Goal: Entertainment & Leisure: Consume media (video, audio)

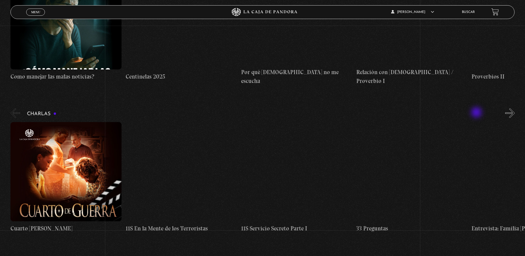
scroll to position [2264, 0]
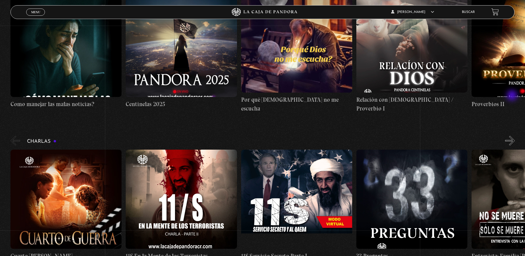
click at [513, 136] on button "»" at bounding box center [510, 141] width 10 height 10
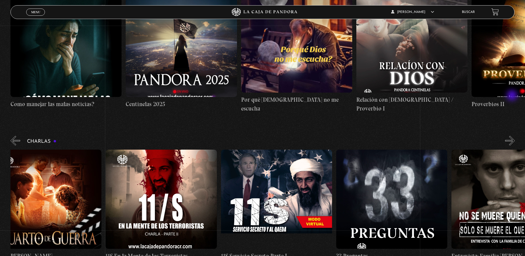
click at [513, 136] on button "»" at bounding box center [510, 141] width 10 height 10
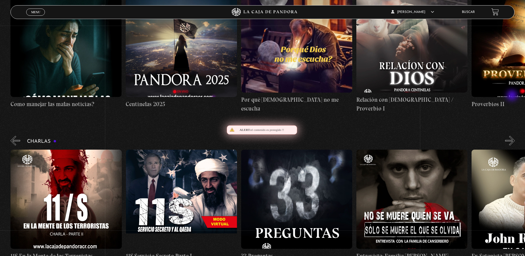
click at [513, 136] on button "»" at bounding box center [510, 141] width 10 height 10
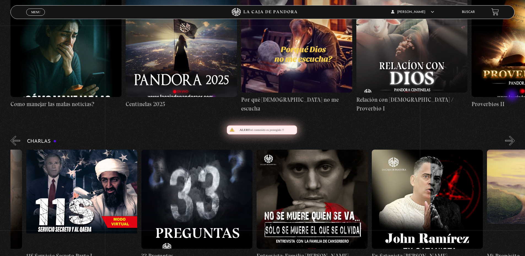
click at [513, 136] on button "»" at bounding box center [510, 141] width 10 height 10
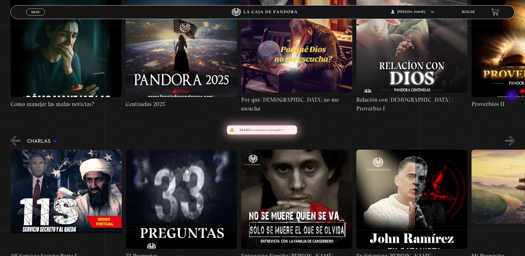
scroll to position [0, 288]
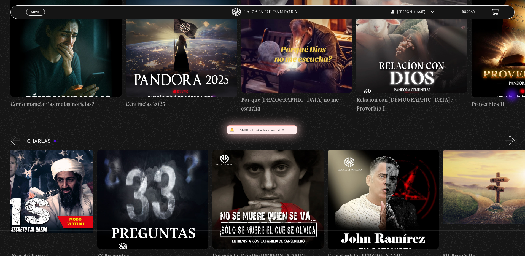
click at [513, 136] on button "»" at bounding box center [510, 141] width 10 height 10
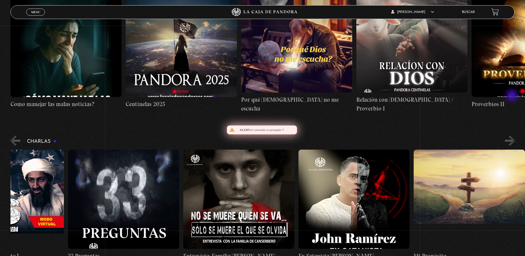
click at [513, 136] on button "»" at bounding box center [510, 141] width 10 height 10
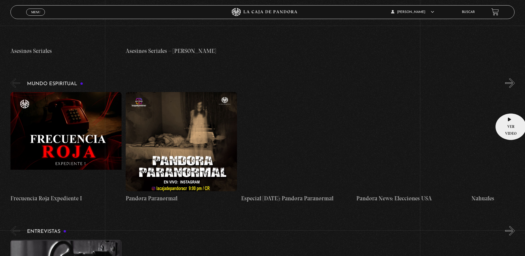
scroll to position [1547, 0]
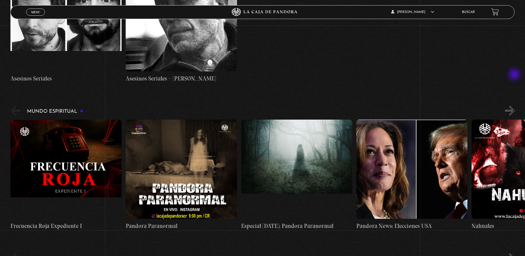
click at [515, 106] on button "»" at bounding box center [510, 111] width 10 height 10
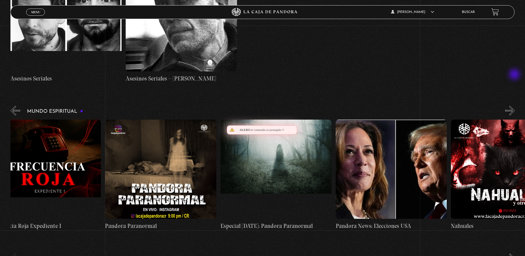
click at [515, 106] on button "»" at bounding box center [510, 111] width 10 height 10
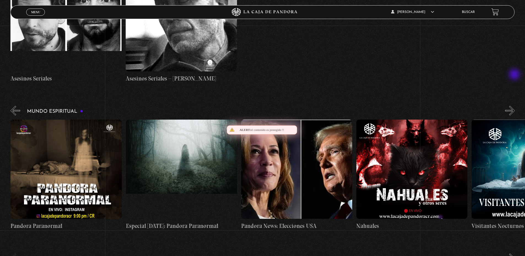
click at [515, 106] on button "»" at bounding box center [510, 111] width 10 height 10
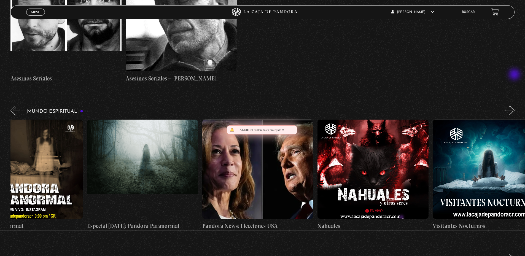
click at [515, 106] on button "»" at bounding box center [510, 111] width 10 height 10
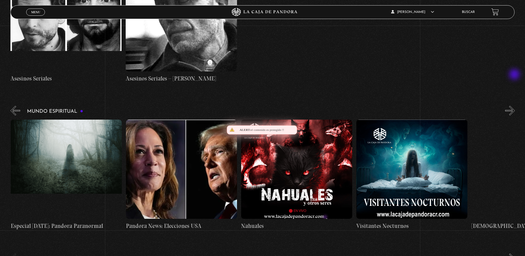
click at [515, 106] on button "»" at bounding box center [510, 111] width 10 height 10
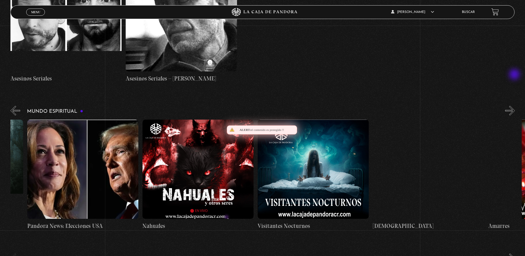
click at [515, 106] on button "»" at bounding box center [510, 111] width 10 height 10
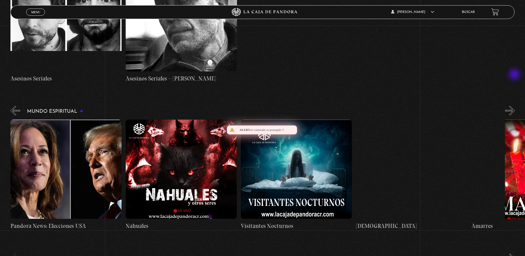
click at [515, 106] on button "»" at bounding box center [510, 111] width 10 height 10
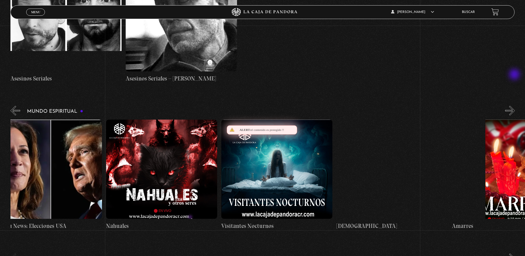
click at [515, 106] on button "»" at bounding box center [510, 111] width 10 height 10
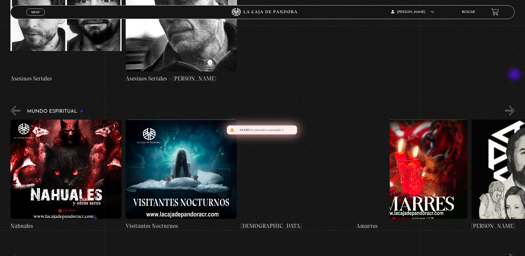
click at [515, 106] on button "»" at bounding box center [510, 111] width 10 height 10
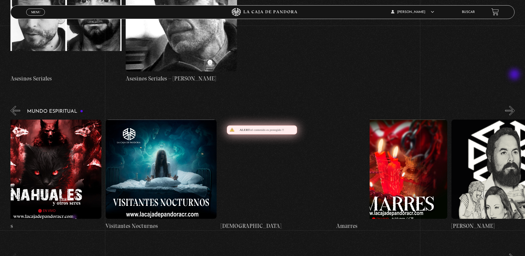
click at [515, 106] on button "»" at bounding box center [510, 111] width 10 height 10
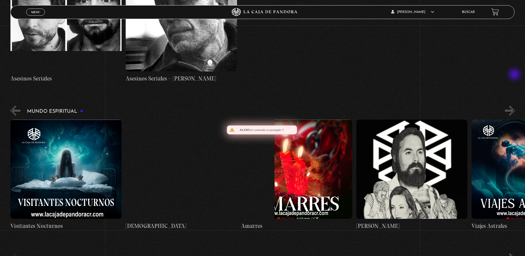
click at [515, 106] on button "»" at bounding box center [510, 111] width 10 height 10
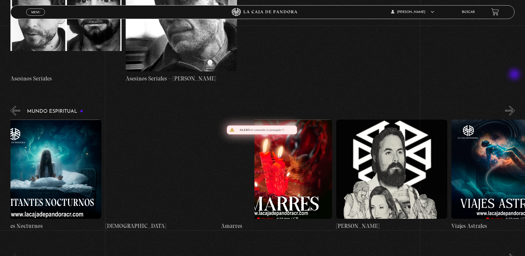
click at [515, 106] on button "»" at bounding box center [510, 111] width 10 height 10
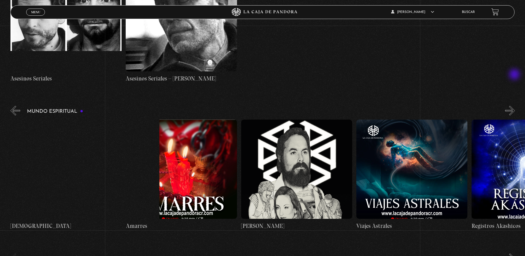
click at [515, 106] on button "»" at bounding box center [510, 111] width 10 height 10
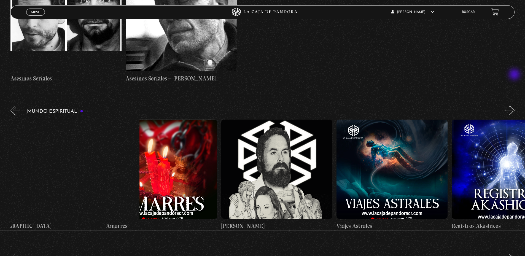
click at [515, 106] on button "»" at bounding box center [510, 111] width 10 height 10
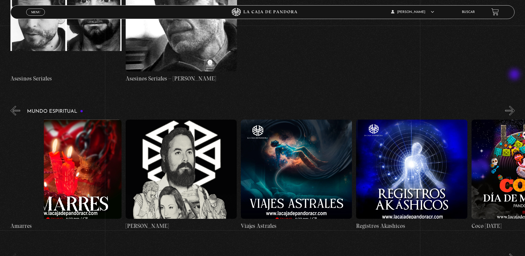
click at [515, 106] on button "»" at bounding box center [510, 111] width 10 height 10
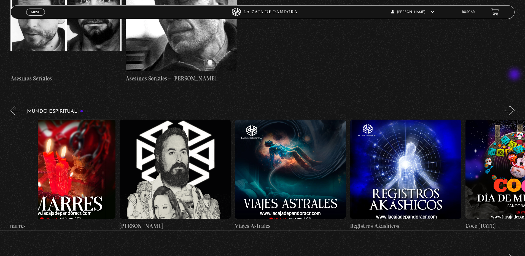
click at [515, 106] on button "»" at bounding box center [510, 111] width 10 height 10
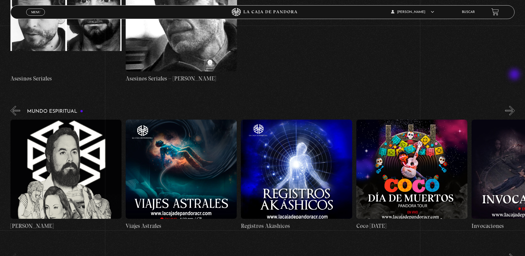
click at [515, 106] on button "»" at bounding box center [510, 111] width 10 height 10
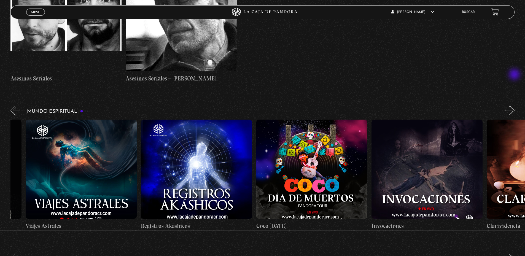
click at [515, 106] on button "»" at bounding box center [510, 111] width 10 height 10
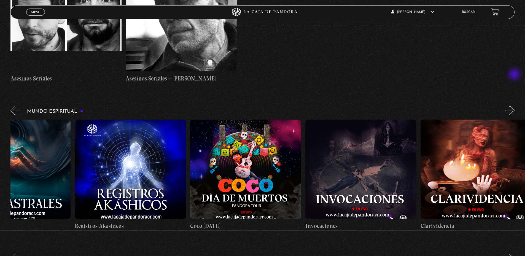
click at [515, 106] on button "»" at bounding box center [510, 111] width 10 height 10
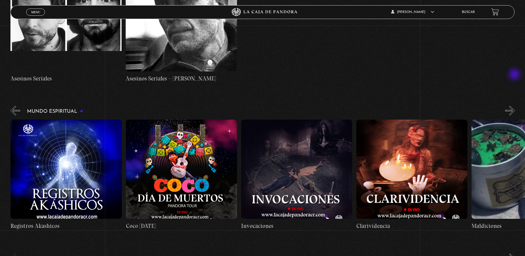
click at [515, 106] on button "»" at bounding box center [510, 111] width 10 height 10
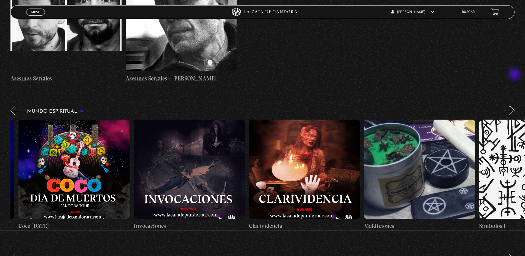
click at [515, 106] on button "»" at bounding box center [510, 111] width 10 height 10
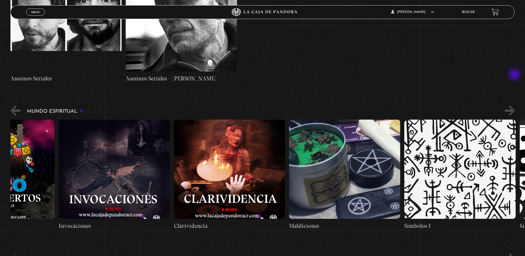
click at [515, 106] on button "»" at bounding box center [510, 111] width 10 height 10
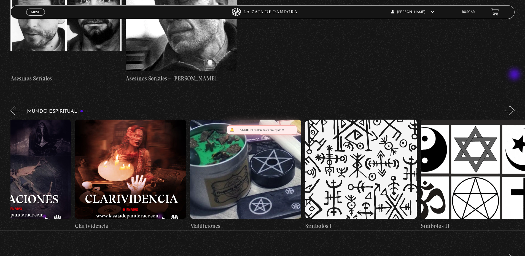
click at [515, 106] on button "»" at bounding box center [510, 111] width 10 height 10
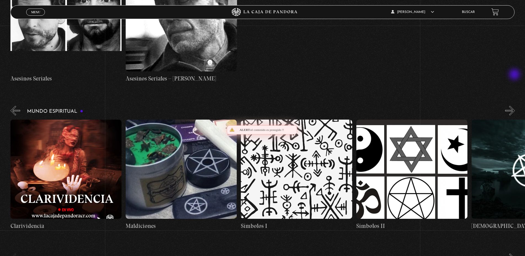
click at [515, 106] on button "»" at bounding box center [510, 111] width 10 height 10
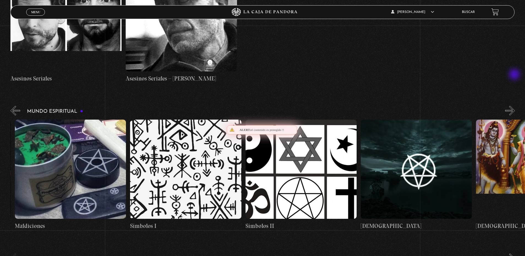
click at [515, 106] on button "»" at bounding box center [510, 111] width 10 height 10
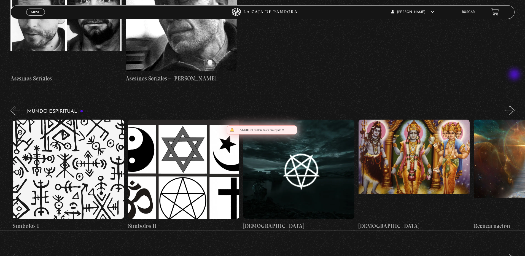
click at [515, 106] on button "»" at bounding box center [510, 111] width 10 height 10
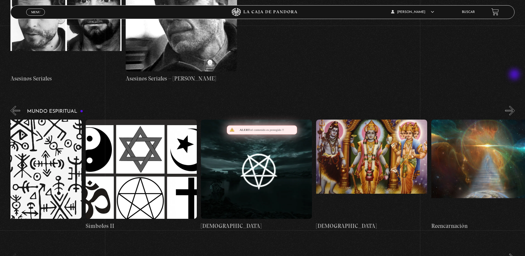
scroll to position [0, 1787]
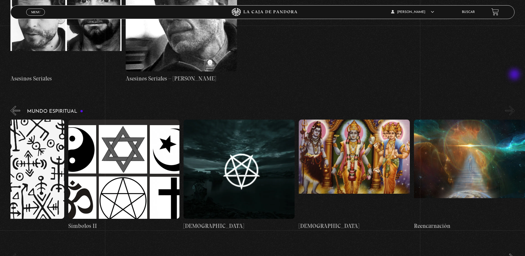
click at [515, 106] on button "»" at bounding box center [510, 111] width 10 height 10
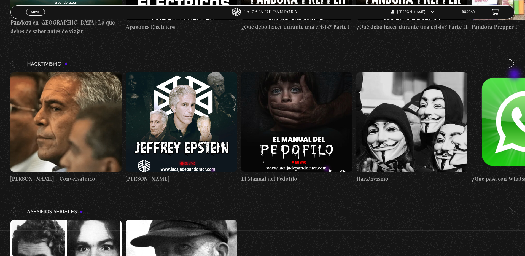
scroll to position [1244, 0]
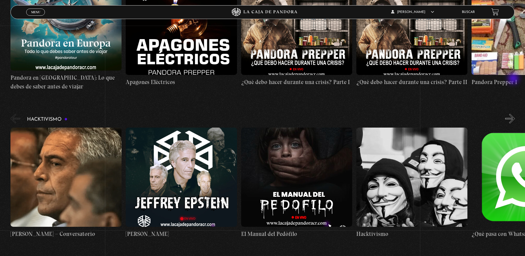
click at [514, 114] on button "»" at bounding box center [510, 119] width 10 height 10
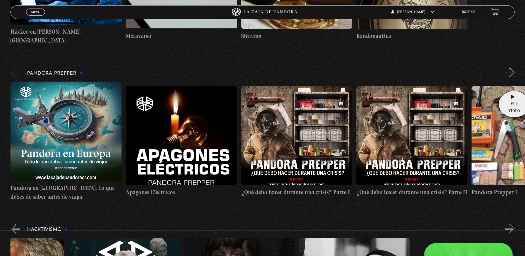
scroll to position [1106, 0]
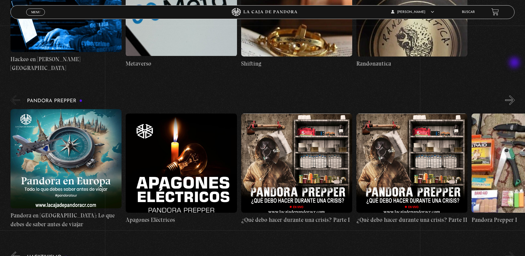
click at [515, 95] on button "»" at bounding box center [510, 100] width 10 height 10
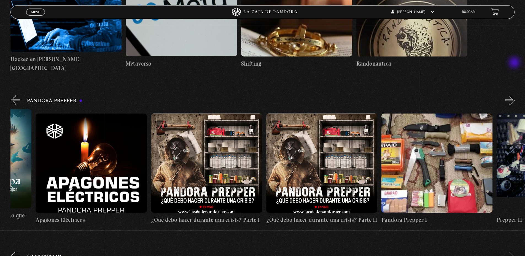
click at [515, 95] on button "»" at bounding box center [510, 100] width 10 height 10
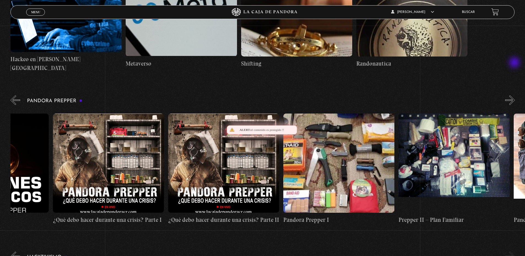
click at [515, 95] on button "»" at bounding box center [510, 100] width 10 height 10
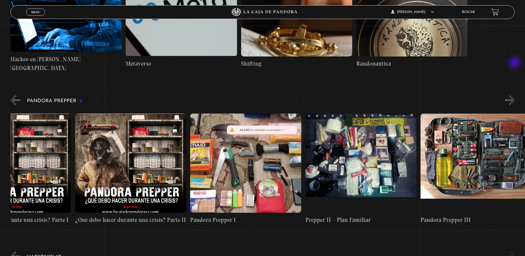
click at [515, 95] on button "»" at bounding box center [510, 100] width 10 height 10
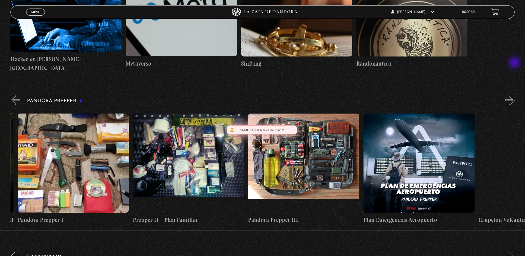
click at [515, 95] on button "»" at bounding box center [510, 100] width 10 height 10
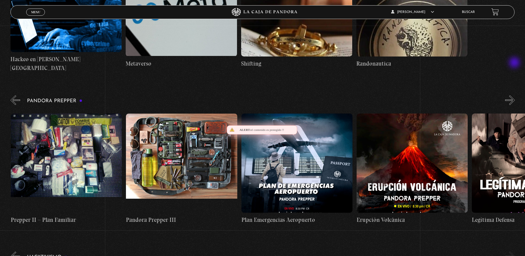
scroll to position [0, 577]
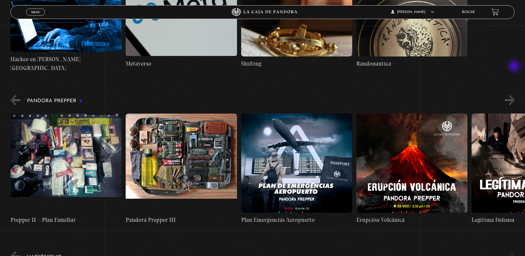
click at [515, 95] on button "»" at bounding box center [510, 100] width 10 height 10
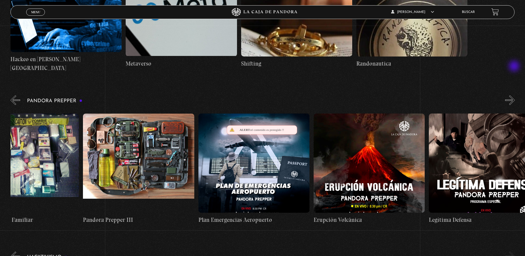
click at [515, 95] on button "»" at bounding box center [510, 100] width 10 height 10
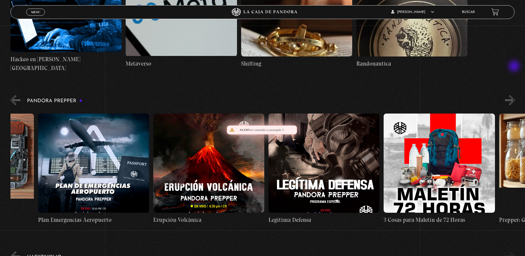
click at [515, 95] on button "»" at bounding box center [510, 100] width 10 height 10
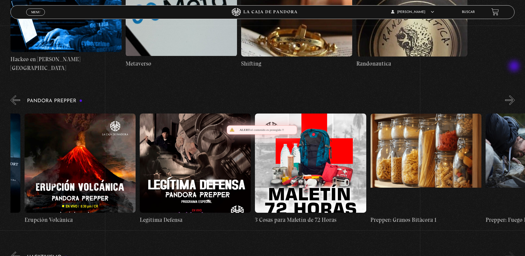
click at [515, 95] on button "»" at bounding box center [510, 100] width 10 height 10
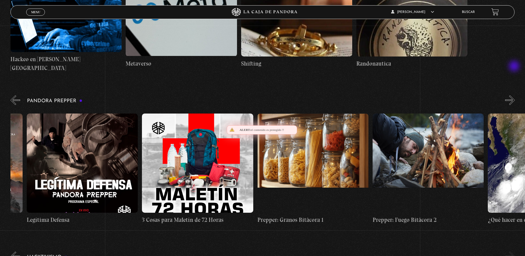
click at [515, 95] on button "»" at bounding box center [510, 100] width 10 height 10
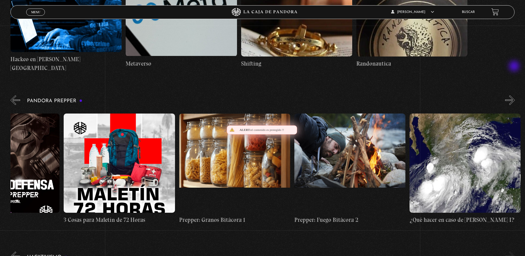
click at [515, 95] on button "»" at bounding box center [510, 100] width 10 height 10
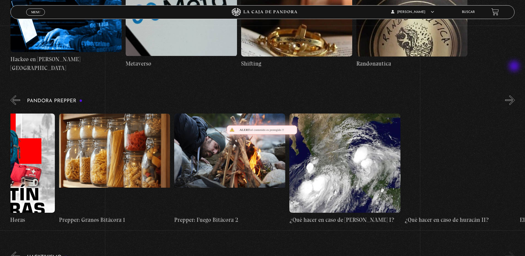
click at [515, 95] on button "»" at bounding box center [510, 100] width 10 height 10
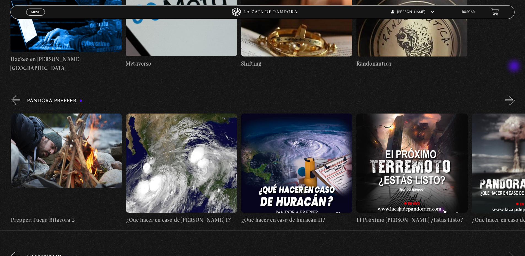
scroll to position [0, 1384]
click at [515, 95] on button "»" at bounding box center [510, 100] width 10 height 10
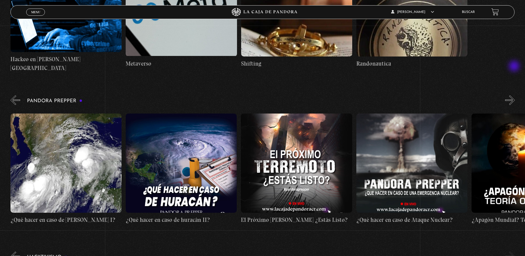
click at [515, 95] on button "»" at bounding box center [510, 100] width 10 height 10
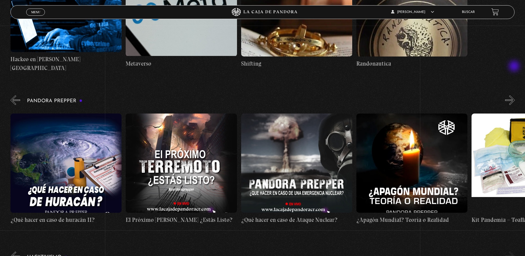
click at [515, 95] on button "»" at bounding box center [510, 100] width 10 height 10
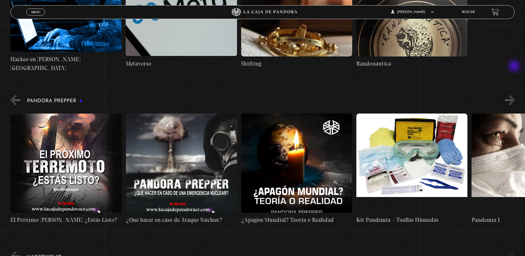
click at [515, 95] on button "»" at bounding box center [510, 100] width 10 height 10
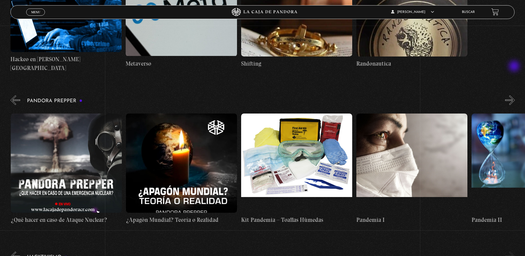
click at [515, 95] on button "»" at bounding box center [510, 100] width 10 height 10
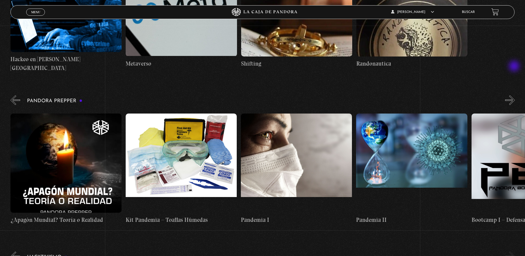
click at [515, 95] on button "»" at bounding box center [510, 100] width 10 height 10
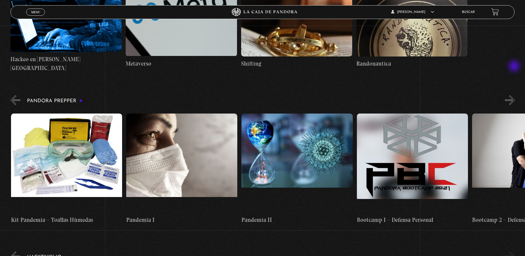
click at [515, 95] on button "»" at bounding box center [510, 100] width 10 height 10
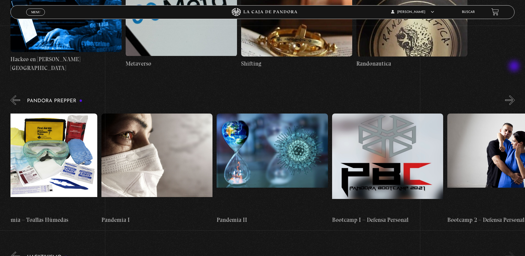
scroll to position [0, 2133]
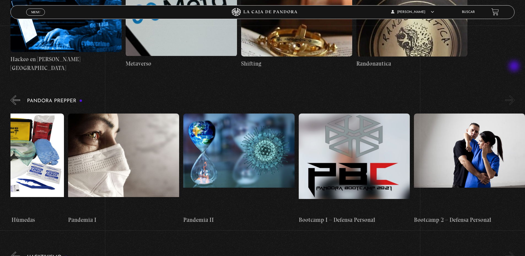
click at [515, 95] on button "»" at bounding box center [510, 100] width 10 height 10
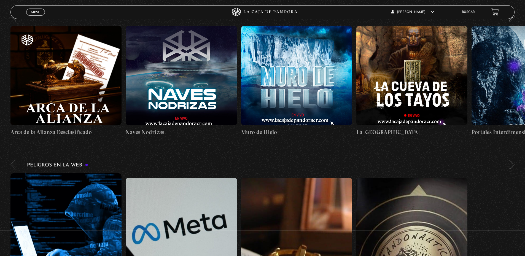
scroll to position [803, 0]
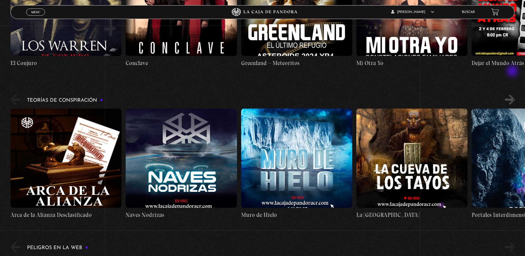
click at [513, 95] on button "»" at bounding box center [510, 100] width 10 height 10
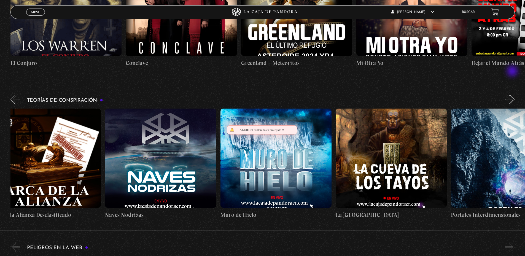
click at [513, 95] on button "»" at bounding box center [510, 100] width 10 height 10
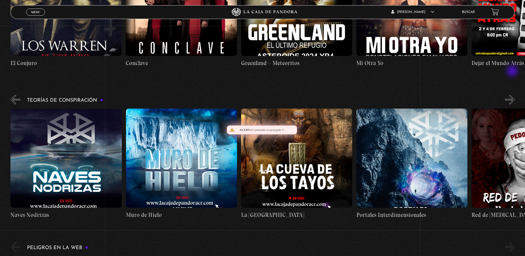
click at [513, 95] on button "»" at bounding box center [510, 100] width 10 height 10
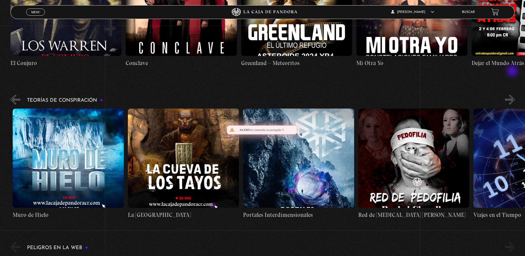
click at [513, 95] on button "»" at bounding box center [510, 100] width 10 height 10
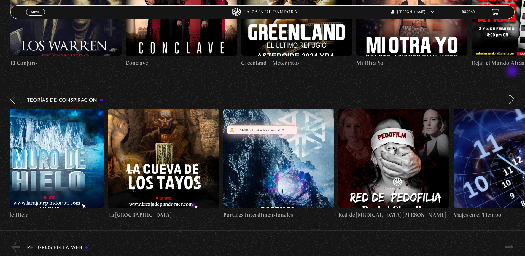
scroll to position [0, 288]
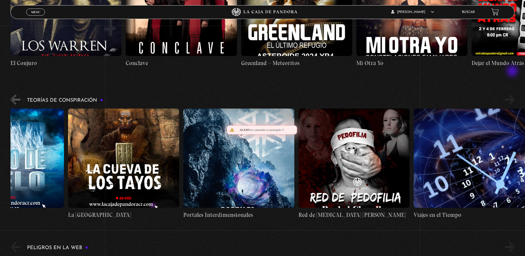
click at [513, 95] on button "»" at bounding box center [510, 100] width 10 height 10
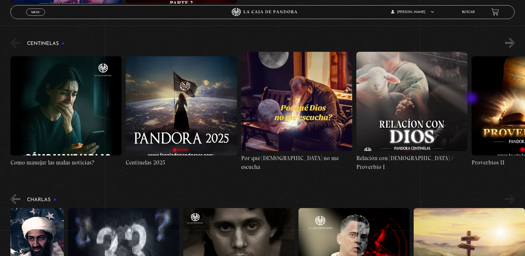
scroll to position [2123, 0]
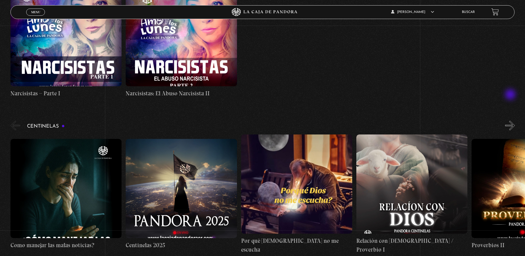
click at [511, 121] on button "»" at bounding box center [510, 126] width 10 height 10
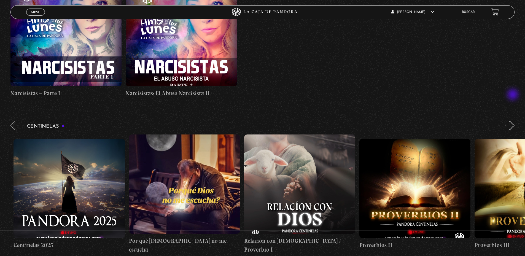
click at [514, 121] on button "»" at bounding box center [510, 126] width 10 height 10
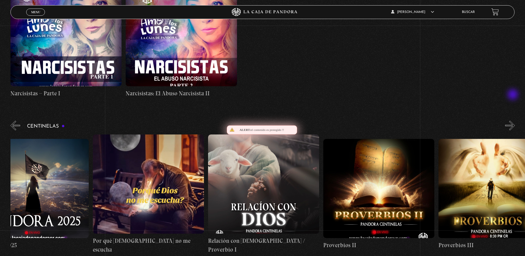
click at [514, 121] on button "»" at bounding box center [510, 126] width 10 height 10
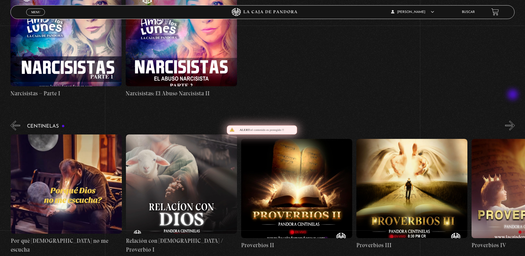
click at [514, 121] on button "»" at bounding box center [510, 126] width 10 height 10
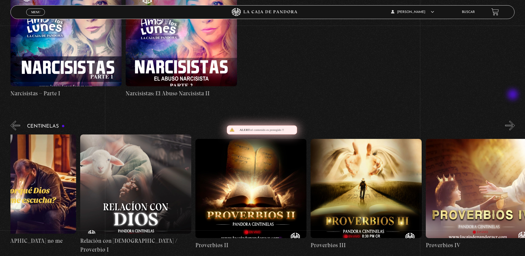
click at [514, 121] on button "»" at bounding box center [510, 126] width 10 height 10
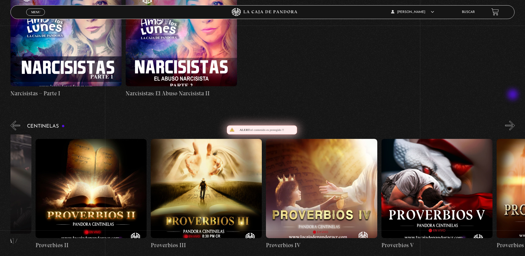
click at [514, 121] on button "»" at bounding box center [510, 126] width 10 height 10
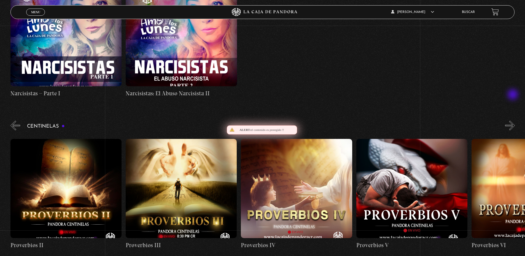
click at [514, 121] on button "»" at bounding box center [510, 126] width 10 height 10
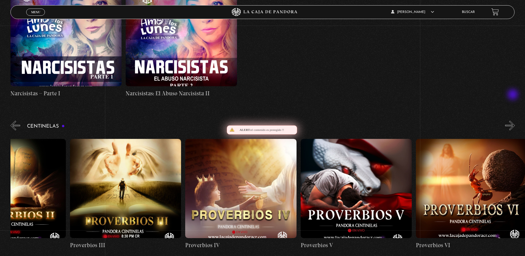
click at [514, 121] on button "»" at bounding box center [510, 126] width 10 height 10
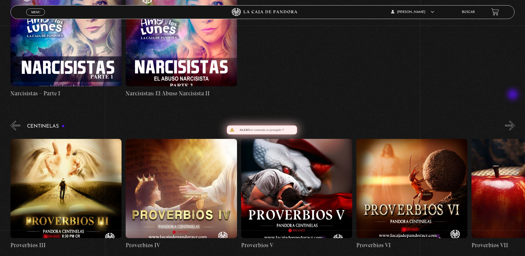
click at [514, 121] on button "»" at bounding box center [510, 126] width 10 height 10
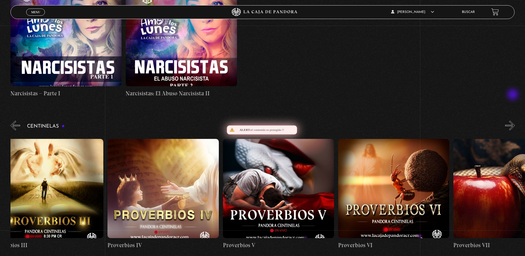
click at [514, 121] on button "»" at bounding box center [510, 126] width 10 height 10
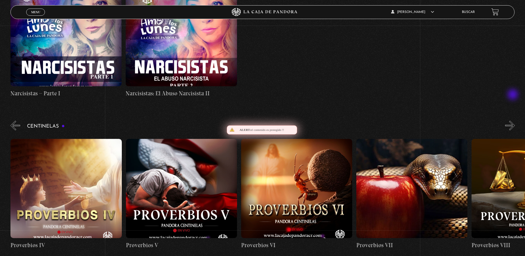
click at [514, 121] on button "»" at bounding box center [510, 126] width 10 height 10
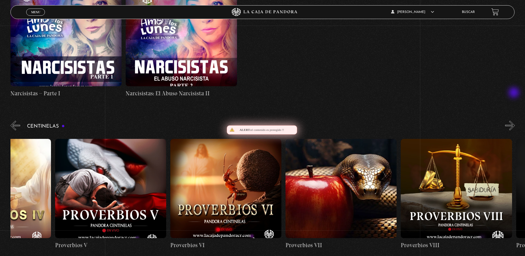
click at [515, 121] on button "»" at bounding box center [510, 126] width 10 height 10
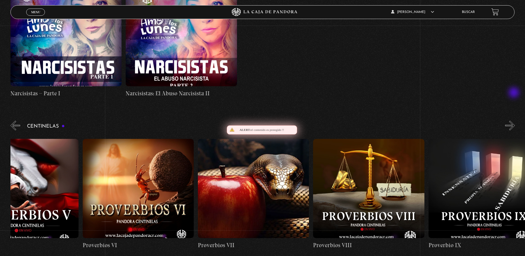
click at [515, 121] on button "»" at bounding box center [510, 126] width 10 height 10
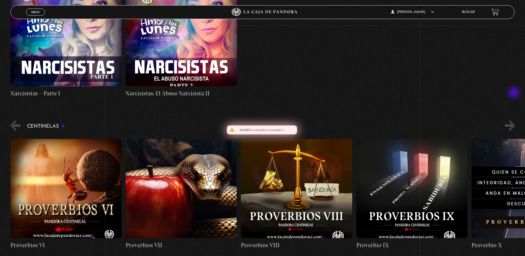
click at [515, 121] on button "»" at bounding box center [510, 126] width 10 height 10
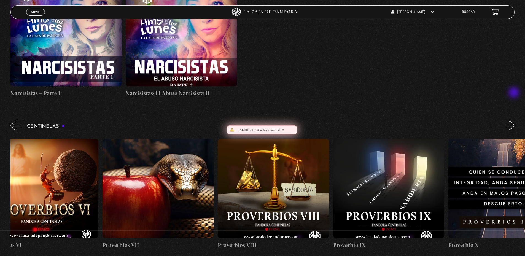
scroll to position [0, 1038]
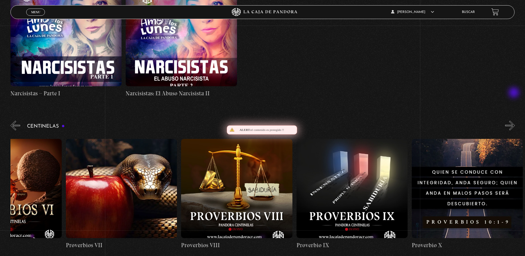
click at [515, 121] on button "»" at bounding box center [510, 126] width 10 height 10
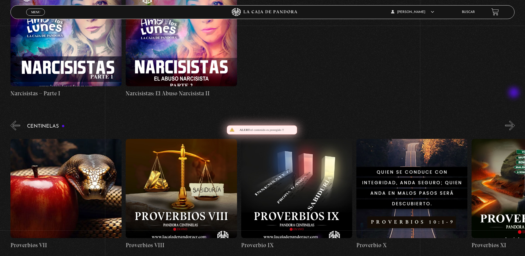
click at [515, 121] on button "»" at bounding box center [510, 126] width 10 height 10
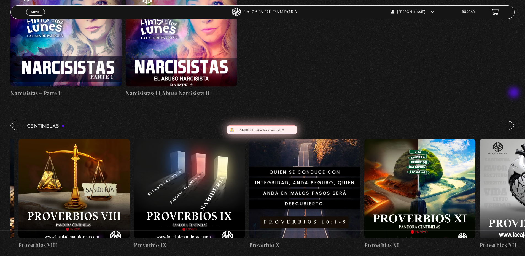
click at [515, 121] on button "»" at bounding box center [510, 126] width 10 height 10
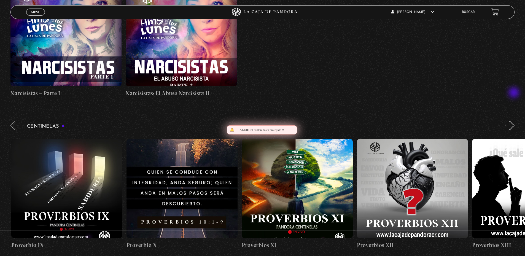
click at [515, 121] on button "»" at bounding box center [510, 126] width 10 height 10
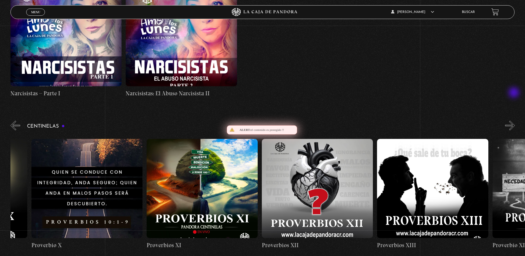
click at [515, 121] on button "»" at bounding box center [510, 126] width 10 height 10
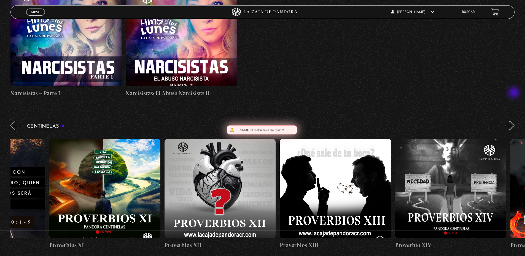
click at [515, 121] on button "»" at bounding box center [510, 126] width 10 height 10
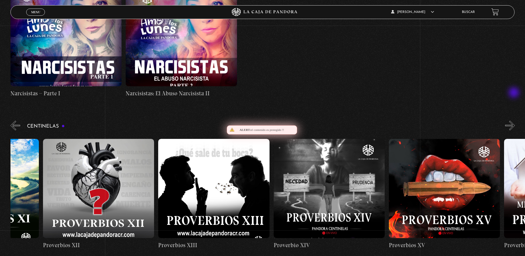
click at [515, 121] on button "»" at bounding box center [510, 126] width 10 height 10
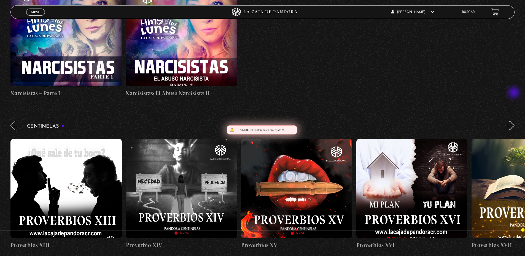
click at [515, 121] on button "»" at bounding box center [510, 126] width 10 height 10
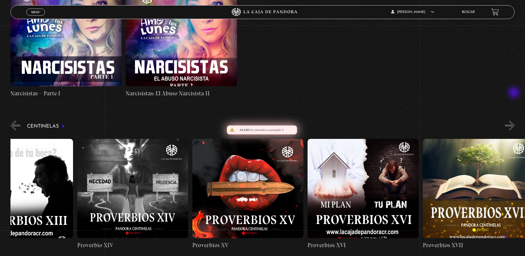
click at [515, 121] on button "»" at bounding box center [510, 126] width 10 height 10
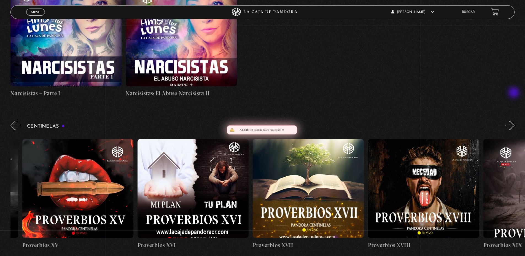
click at [515, 121] on button "»" at bounding box center [510, 126] width 10 height 10
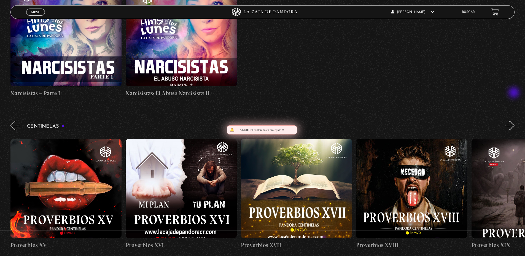
click at [515, 121] on button "»" at bounding box center [510, 126] width 10 height 10
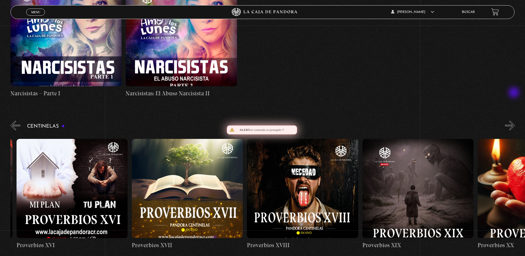
click at [515, 121] on button "»" at bounding box center [510, 126] width 10 height 10
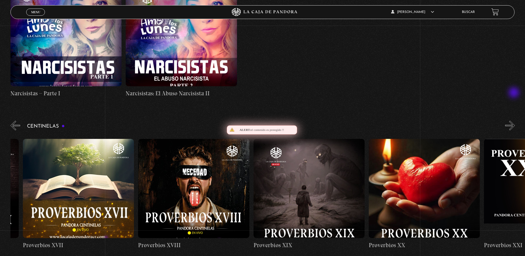
click at [515, 121] on button "»" at bounding box center [510, 126] width 10 height 10
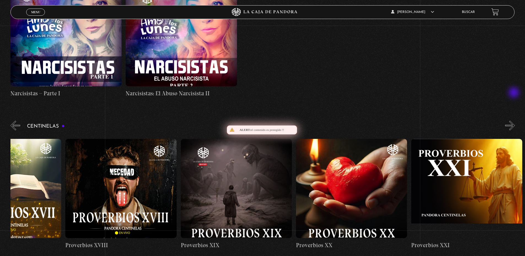
click at [515, 121] on button "»" at bounding box center [510, 126] width 10 height 10
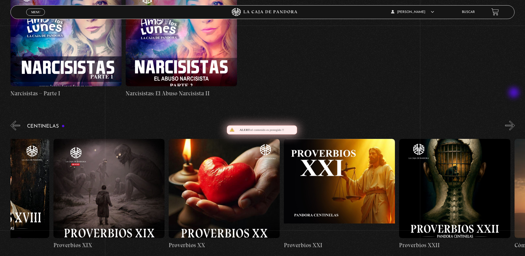
click at [515, 121] on button "»" at bounding box center [510, 126] width 10 height 10
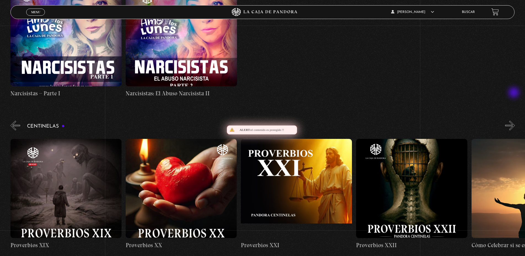
click at [515, 121] on button "»" at bounding box center [510, 126] width 10 height 10
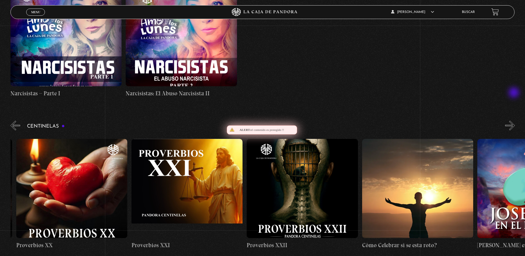
click at [515, 121] on button "»" at bounding box center [510, 126] width 10 height 10
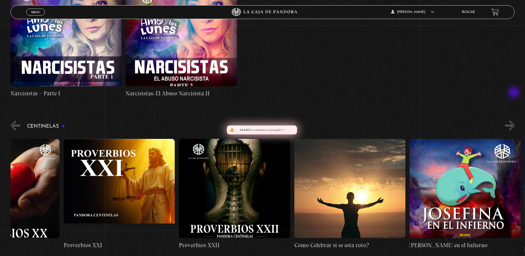
click at [515, 121] on button "»" at bounding box center [510, 126] width 10 height 10
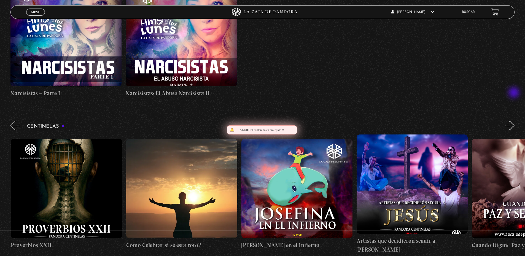
scroll to position [0, 2768]
click at [515, 121] on button "»" at bounding box center [510, 126] width 10 height 10
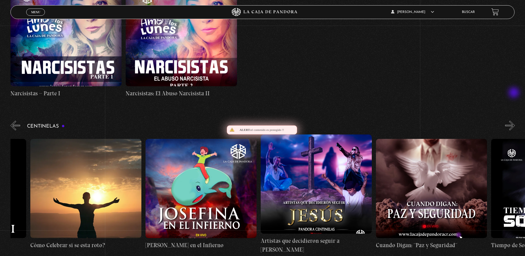
click at [515, 121] on button "»" at bounding box center [510, 126] width 10 height 10
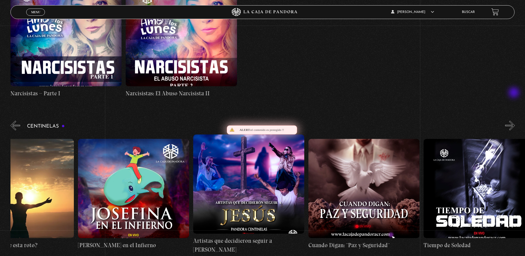
click at [515, 121] on button "»" at bounding box center [510, 126] width 10 height 10
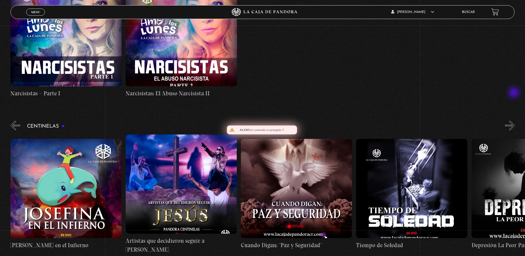
click at [515, 121] on button "»" at bounding box center [510, 126] width 10 height 10
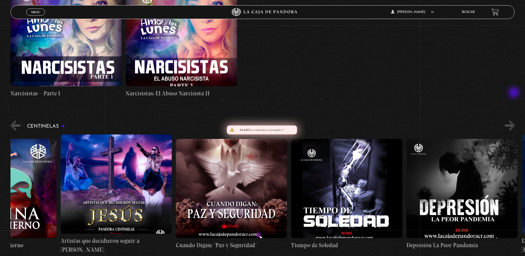
click at [515, 121] on button "»" at bounding box center [510, 126] width 10 height 10
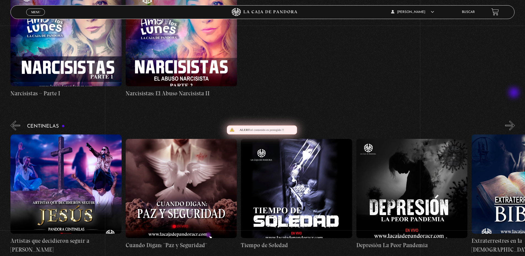
click at [515, 121] on button "»" at bounding box center [510, 126] width 10 height 10
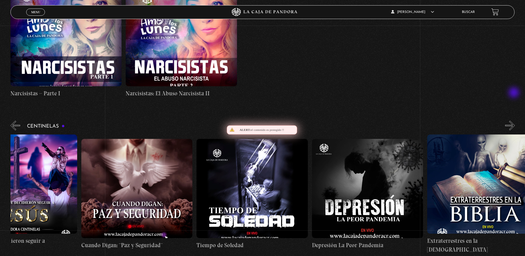
click at [515, 121] on button "»" at bounding box center [510, 126] width 10 height 10
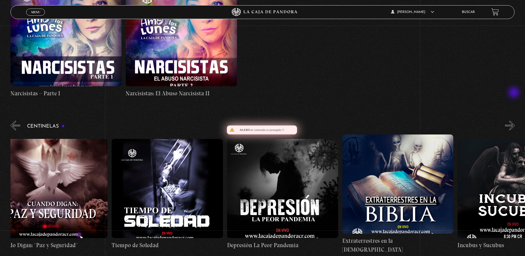
click at [515, 121] on button "»" at bounding box center [510, 126] width 10 height 10
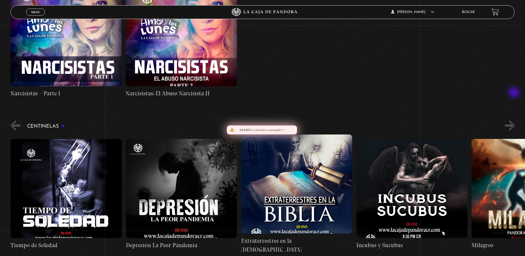
click at [515, 121] on button "»" at bounding box center [510, 126] width 10 height 10
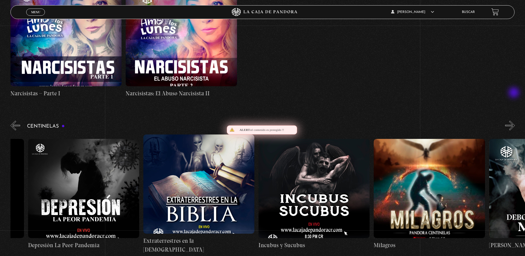
click at [515, 121] on button "»" at bounding box center [510, 126] width 10 height 10
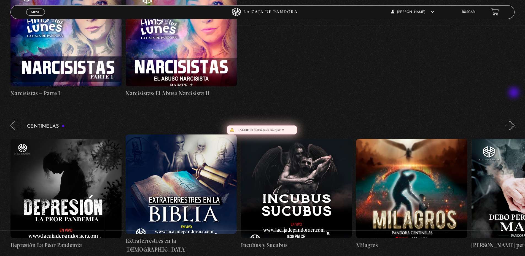
click at [515, 121] on button "»" at bounding box center [510, 126] width 10 height 10
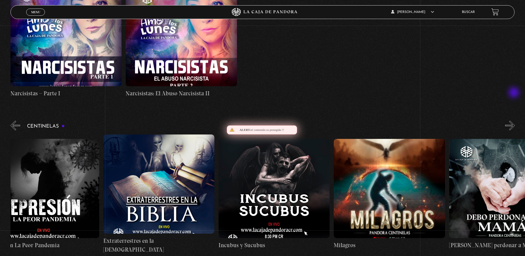
click at [515, 121] on button "»" at bounding box center [510, 126] width 10 height 10
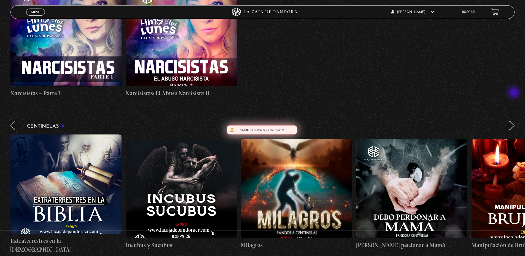
click at [515, 121] on button "»" at bounding box center [510, 126] width 10 height 10
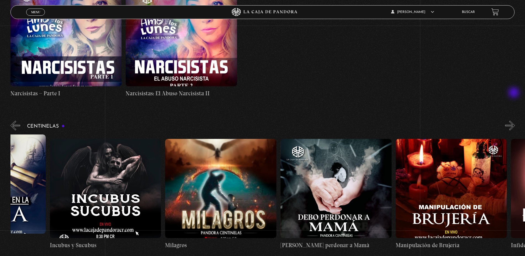
click at [515, 121] on button "»" at bounding box center [510, 126] width 10 height 10
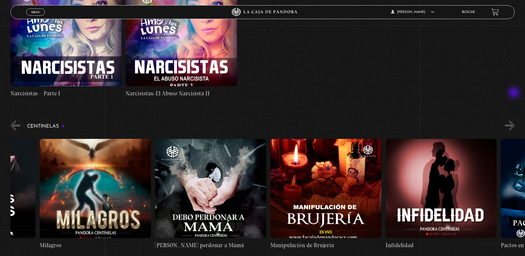
click at [515, 121] on button "»" at bounding box center [510, 126] width 10 height 10
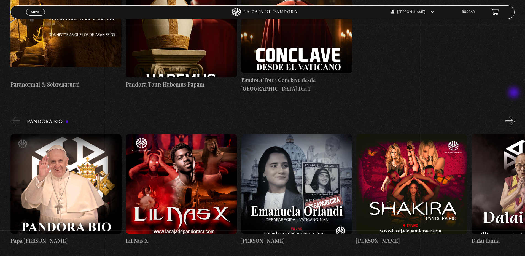
scroll to position [496, 0]
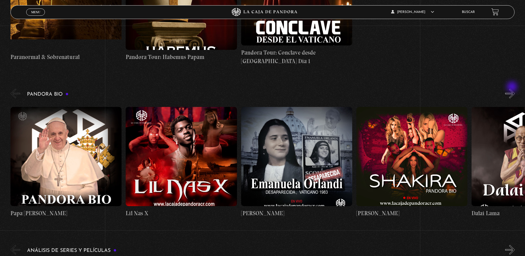
click at [513, 89] on button "»" at bounding box center [510, 94] width 10 height 10
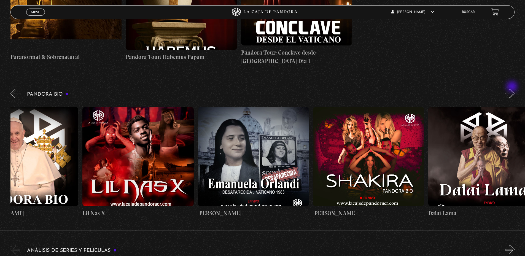
click at [513, 89] on button "»" at bounding box center [510, 94] width 10 height 10
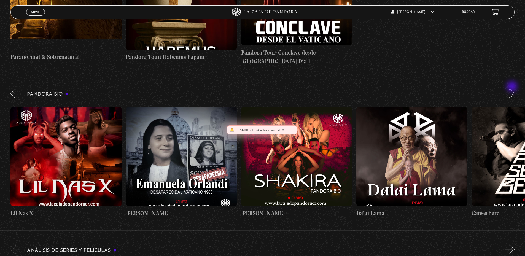
click at [513, 89] on button "»" at bounding box center [510, 94] width 10 height 10
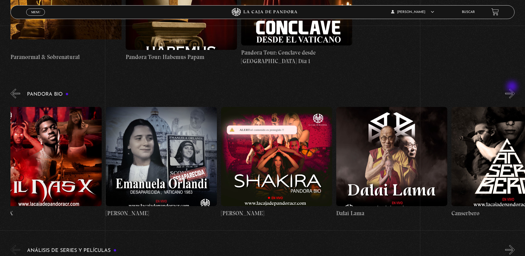
click at [513, 89] on button "»" at bounding box center [510, 94] width 10 height 10
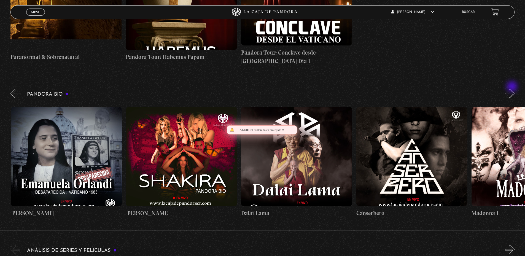
click at [513, 89] on button "»" at bounding box center [510, 94] width 10 height 10
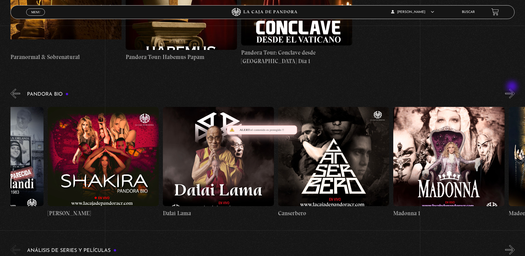
click at [513, 89] on button "»" at bounding box center [510, 94] width 10 height 10
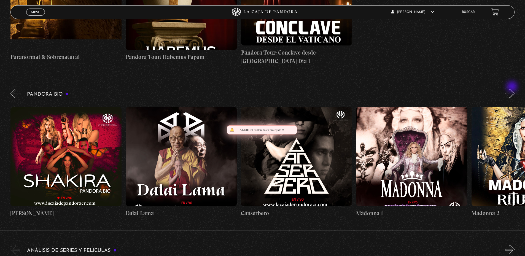
click at [513, 89] on button "»" at bounding box center [510, 94] width 10 height 10
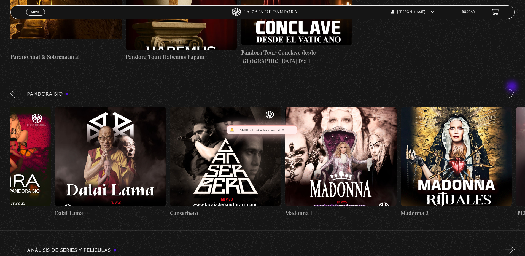
click at [513, 89] on button "»" at bounding box center [510, 94] width 10 height 10
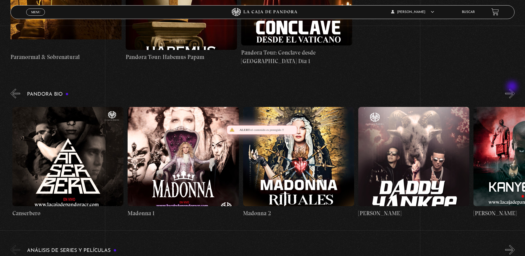
click at [513, 89] on button "»" at bounding box center [510, 94] width 10 height 10
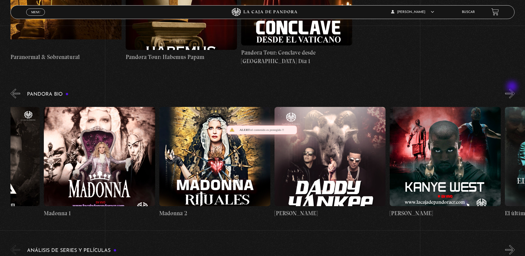
click at [513, 89] on button "»" at bounding box center [510, 94] width 10 height 10
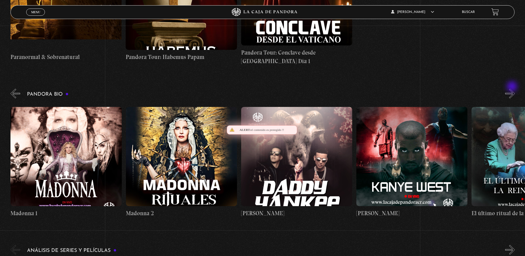
click at [513, 89] on button "»" at bounding box center [510, 94] width 10 height 10
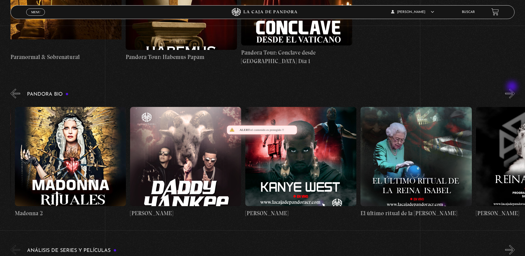
click at [513, 89] on button "»" at bounding box center [510, 94] width 10 height 10
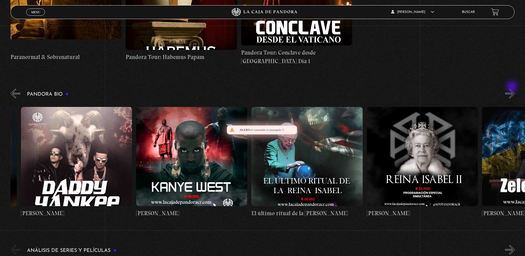
click at [513, 89] on button "»" at bounding box center [510, 94] width 10 height 10
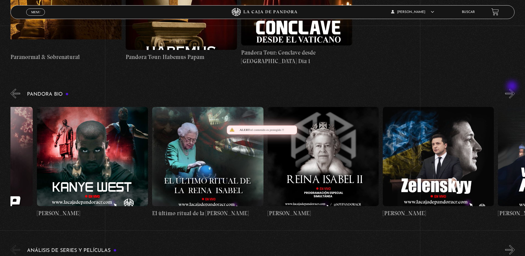
click at [513, 89] on button "»" at bounding box center [510, 94] width 10 height 10
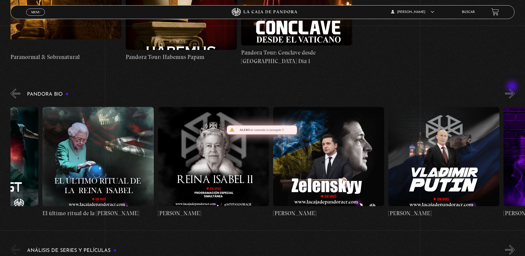
click at [513, 89] on button "»" at bounding box center [510, 94] width 10 height 10
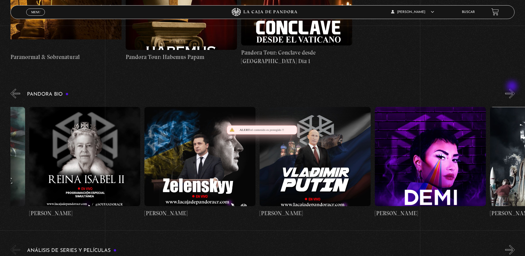
click at [513, 89] on button "»" at bounding box center [510, 94] width 10 height 10
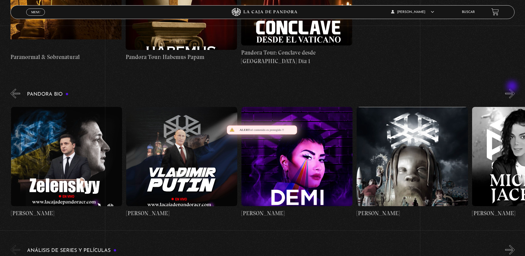
click at [513, 89] on button "»" at bounding box center [510, 94] width 10 height 10
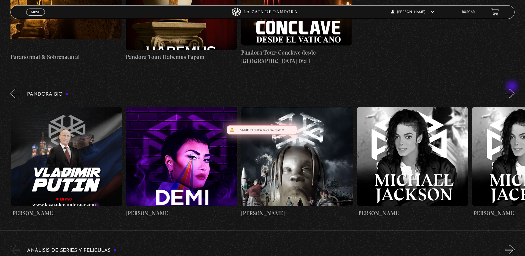
click at [513, 89] on button "»" at bounding box center [510, 94] width 10 height 10
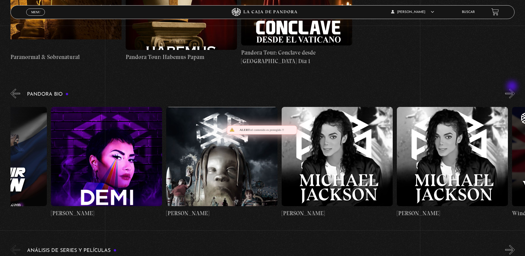
click at [513, 89] on button "»" at bounding box center [510, 94] width 10 height 10
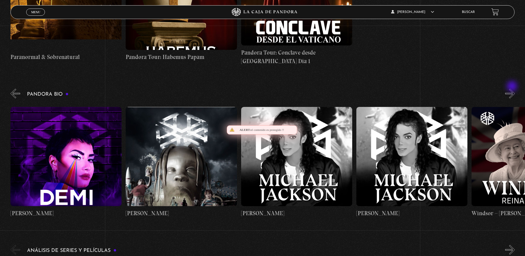
click at [513, 89] on button "»" at bounding box center [510, 94] width 10 height 10
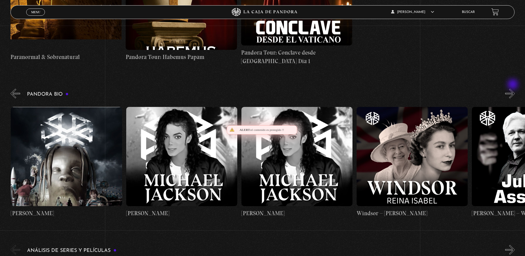
click at [514, 89] on button "»" at bounding box center [510, 94] width 10 height 10
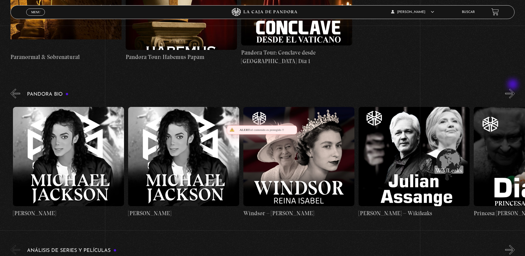
click at [514, 89] on button "»" at bounding box center [510, 94] width 10 height 10
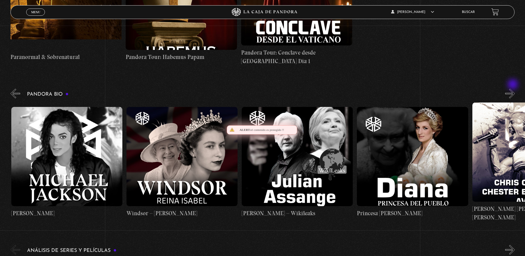
click at [514, 89] on button "»" at bounding box center [510, 94] width 10 height 10
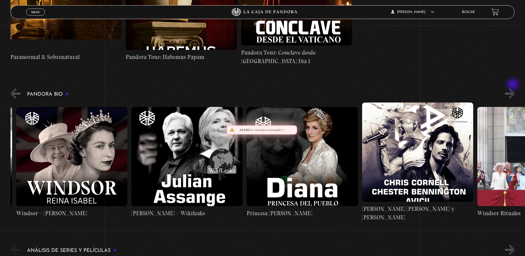
click at [514, 89] on button "»" at bounding box center [510, 94] width 10 height 10
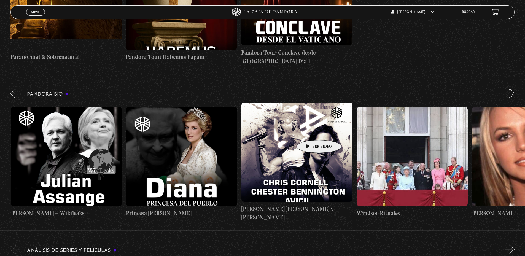
scroll to position [0, 2191]
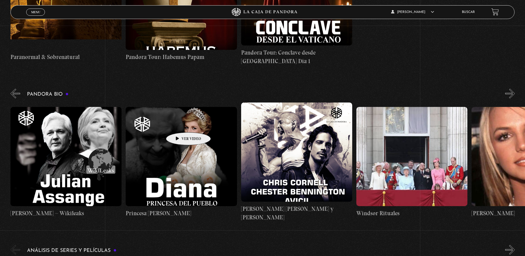
click at [180, 124] on figure at bounding box center [181, 156] width 111 height 99
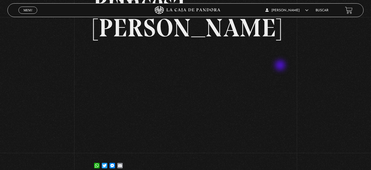
scroll to position [28, 0]
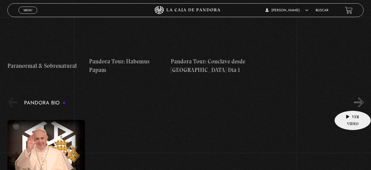
scroll to position [524, 0]
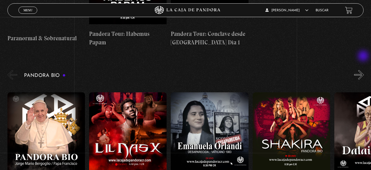
click at [364, 70] on button "»" at bounding box center [359, 75] width 10 height 10
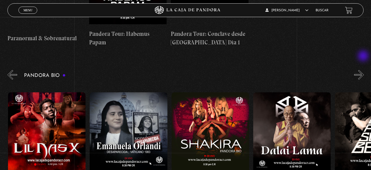
click at [364, 70] on button "»" at bounding box center [359, 75] width 10 height 10
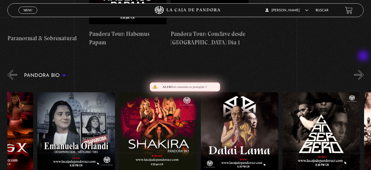
click at [364, 70] on button "»" at bounding box center [359, 75] width 10 height 10
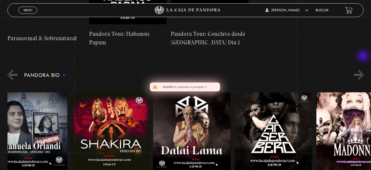
click at [364, 70] on button "»" at bounding box center [359, 75] width 10 height 10
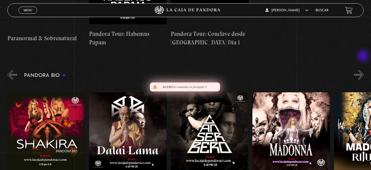
click at [364, 70] on button "»" at bounding box center [359, 75] width 10 height 10
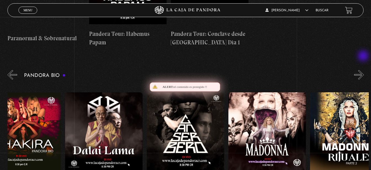
click at [364, 70] on button "»" at bounding box center [359, 75] width 10 height 10
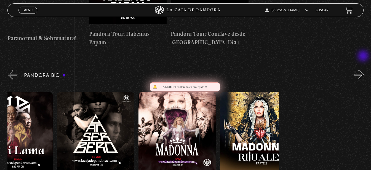
click at [364, 70] on button "»" at bounding box center [359, 75] width 10 height 10
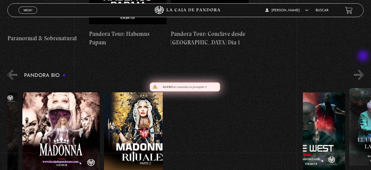
click at [364, 70] on button "»" at bounding box center [359, 75] width 10 height 10
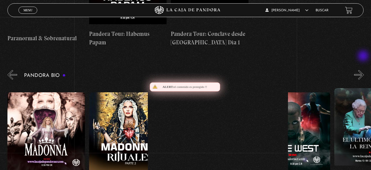
click at [364, 70] on button "»" at bounding box center [359, 75] width 10 height 10
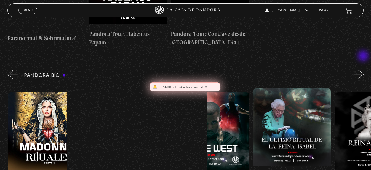
click at [364, 70] on button "»" at bounding box center [359, 75] width 10 height 10
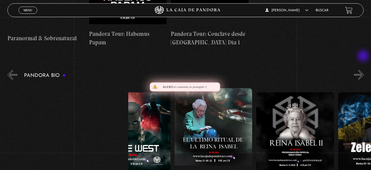
click at [364, 70] on button "»" at bounding box center [359, 75] width 10 height 10
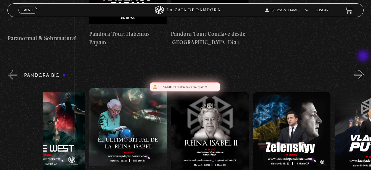
scroll to position [0, 735]
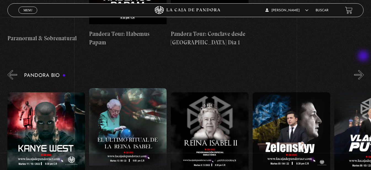
click at [364, 70] on button "»" at bounding box center [359, 75] width 10 height 10
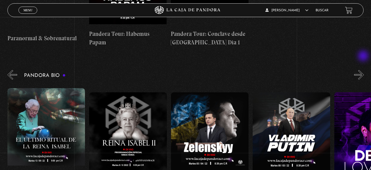
click at [364, 70] on button "»" at bounding box center [359, 75] width 10 height 10
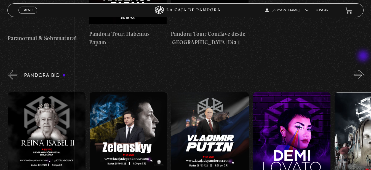
scroll to position [0, 898]
click at [364, 70] on button "»" at bounding box center [359, 75] width 10 height 10
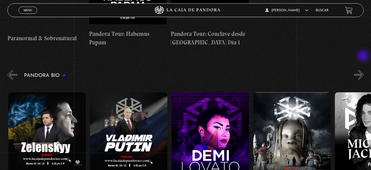
click at [364, 70] on button "»" at bounding box center [359, 75] width 10 height 10
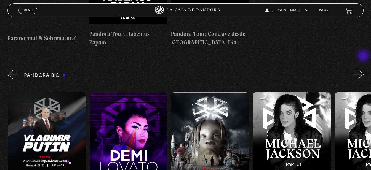
click at [364, 70] on button "»" at bounding box center [359, 75] width 10 height 10
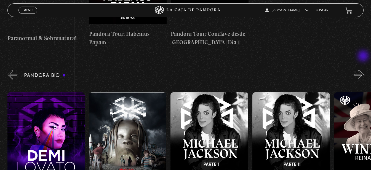
click at [364, 70] on button "»" at bounding box center [359, 75] width 10 height 10
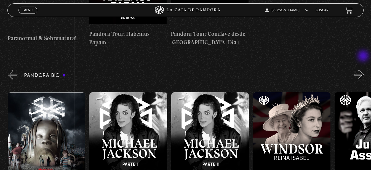
scroll to position [0, 1225]
click at [364, 70] on button "»" at bounding box center [359, 75] width 10 height 10
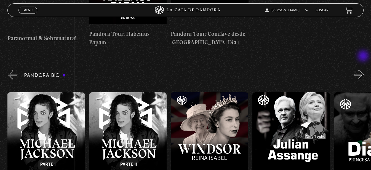
click at [364, 70] on button "»" at bounding box center [359, 75] width 10 height 10
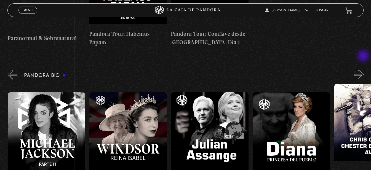
scroll to position [0, 1389]
click at [364, 70] on button "»" at bounding box center [359, 75] width 10 height 10
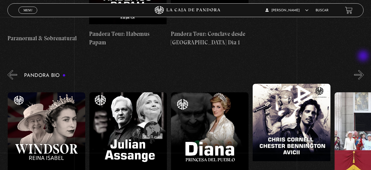
scroll to position [0, 1470]
click at [364, 70] on button "»" at bounding box center [359, 75] width 10 height 10
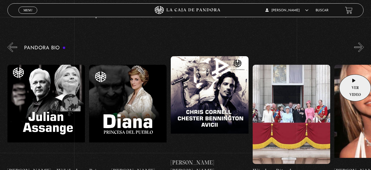
scroll to position [524, 0]
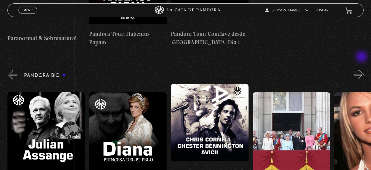
click at [363, 70] on button "»" at bounding box center [359, 75] width 10 height 10
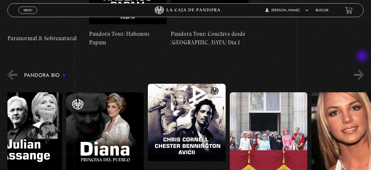
scroll to position [0, 1593]
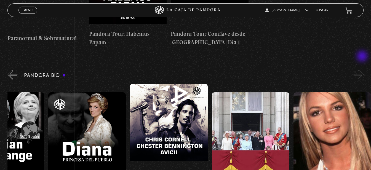
click at [363, 70] on button "»" at bounding box center [359, 75] width 10 height 10
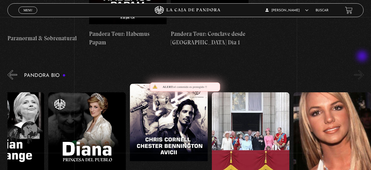
click at [363, 70] on button "»" at bounding box center [359, 75] width 10 height 10
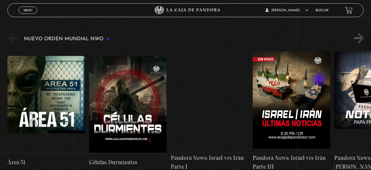
scroll to position [55, 0]
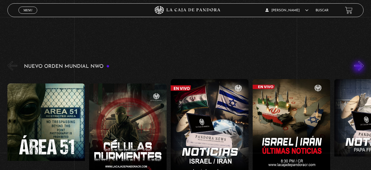
click at [359, 68] on button "»" at bounding box center [359, 66] width 10 height 10
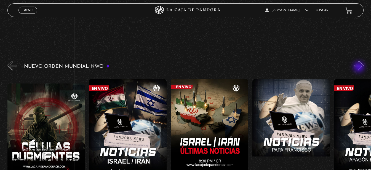
click at [359, 68] on button "»" at bounding box center [359, 66] width 10 height 10
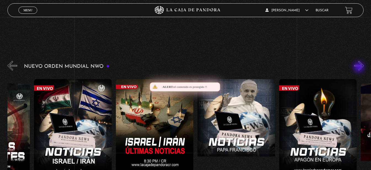
click at [359, 68] on button "»" at bounding box center [359, 66] width 10 height 10
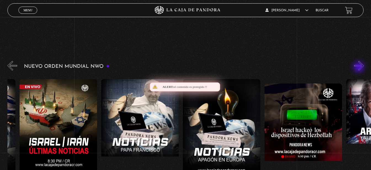
click at [359, 68] on button "»" at bounding box center [359, 66] width 10 height 10
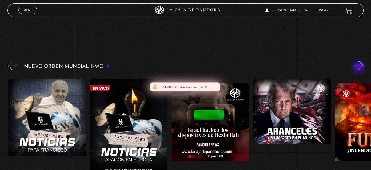
click at [359, 68] on button "»" at bounding box center [359, 66] width 10 height 10
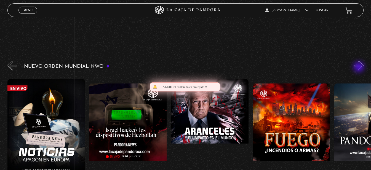
click at [359, 68] on button "»" at bounding box center [359, 66] width 10 height 10
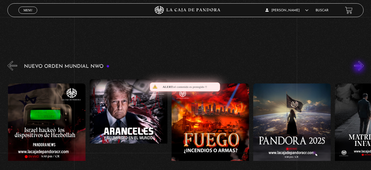
click at [359, 68] on button "»" at bounding box center [359, 66] width 10 height 10
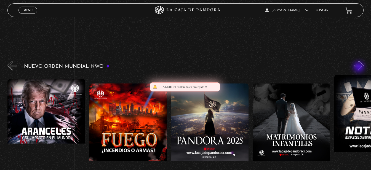
click at [359, 68] on button "»" at bounding box center [359, 66] width 10 height 10
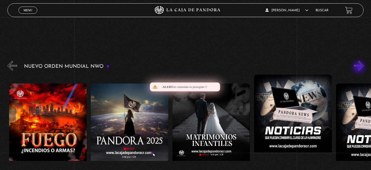
click at [359, 68] on button "»" at bounding box center [359, 66] width 10 height 10
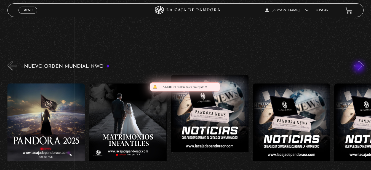
click at [359, 68] on button "»" at bounding box center [359, 66] width 10 height 10
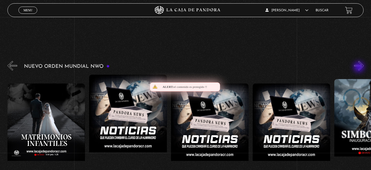
click at [359, 68] on button "»" at bounding box center [359, 66] width 10 height 10
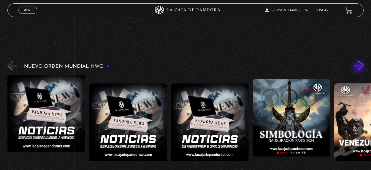
click at [359, 68] on button "»" at bounding box center [359, 66] width 10 height 10
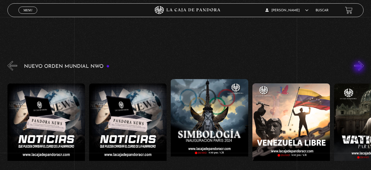
click at [359, 68] on button "»" at bounding box center [359, 66] width 10 height 10
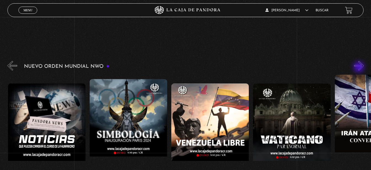
click at [359, 68] on button "»" at bounding box center [359, 66] width 10 height 10
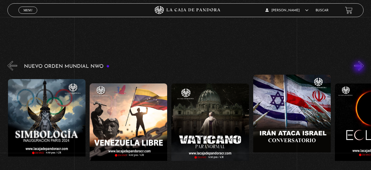
click at [359, 68] on button "»" at bounding box center [359, 66] width 10 height 10
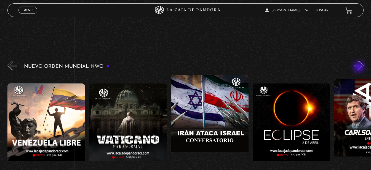
click at [359, 68] on button "»" at bounding box center [359, 66] width 10 height 10
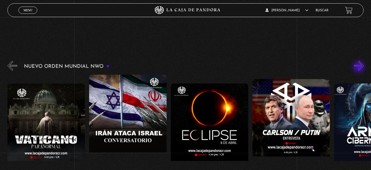
click at [359, 68] on button "»" at bounding box center [359, 66] width 10 height 10
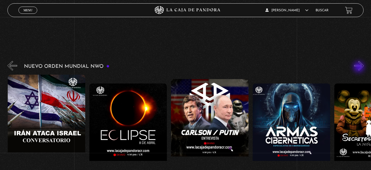
scroll to position [0, 1389]
click at [359, 68] on button "»" at bounding box center [359, 66] width 10 height 10
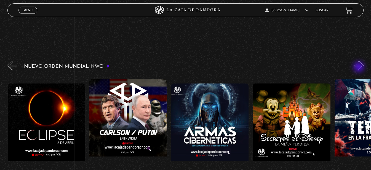
click at [359, 68] on button "»" at bounding box center [359, 66] width 10 height 10
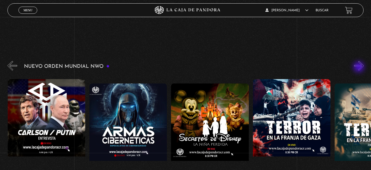
scroll to position [0, 1552]
click at [359, 68] on button "»" at bounding box center [359, 66] width 10 height 10
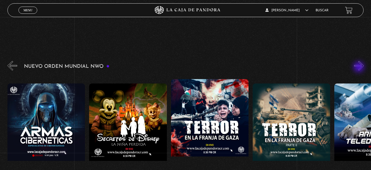
click at [359, 68] on button "»" at bounding box center [359, 66] width 10 height 10
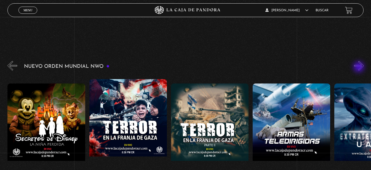
click at [359, 68] on button "»" at bounding box center [359, 66] width 10 height 10
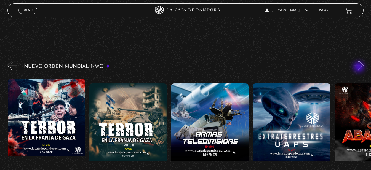
click at [359, 68] on button "»" at bounding box center [359, 66] width 10 height 10
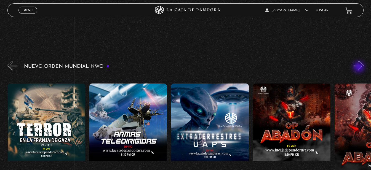
scroll to position [0, 1879]
click at [359, 68] on button "»" at bounding box center [359, 66] width 10 height 10
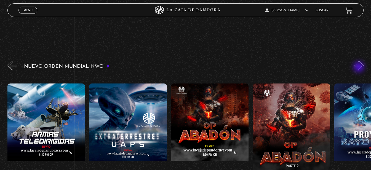
click at [359, 68] on button "»" at bounding box center [359, 66] width 10 height 10
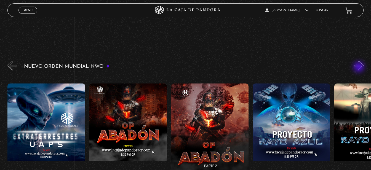
click at [359, 68] on button "»" at bounding box center [359, 66] width 10 height 10
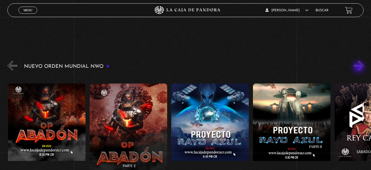
click at [359, 68] on button "»" at bounding box center [359, 66] width 10 height 10
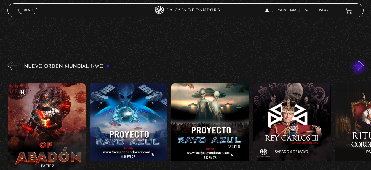
click at [359, 68] on button "»" at bounding box center [359, 66] width 10 height 10
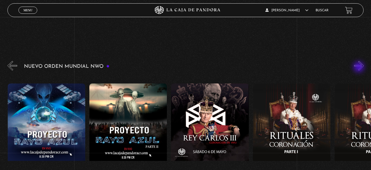
scroll to position [0, 2287]
click at [359, 68] on button "»" at bounding box center [359, 66] width 10 height 10
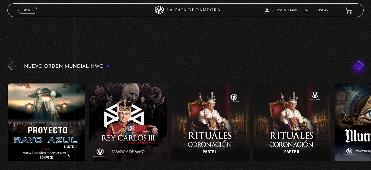
scroll to position [0, 2369]
click at [359, 68] on button "»" at bounding box center [359, 66] width 10 height 10
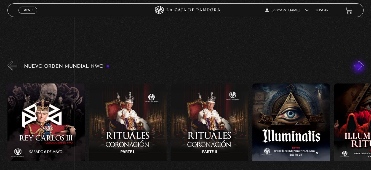
click at [359, 68] on button "»" at bounding box center [359, 66] width 10 height 10
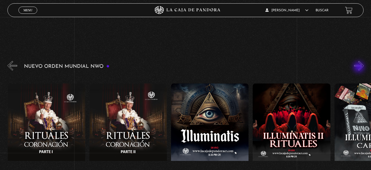
scroll to position [0, 2532]
click at [359, 68] on button "»" at bounding box center [359, 66] width 10 height 10
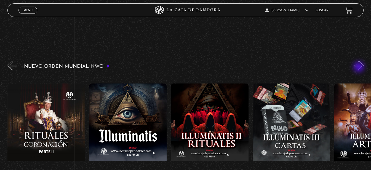
click at [359, 68] on button "»" at bounding box center [359, 66] width 10 height 10
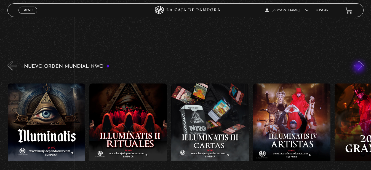
scroll to position [0, 2695]
click at [359, 68] on button "»" at bounding box center [359, 66] width 10 height 10
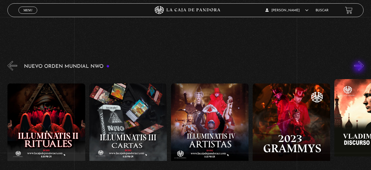
scroll to position [0, 2777]
click at [359, 68] on button "»" at bounding box center [359, 66] width 10 height 10
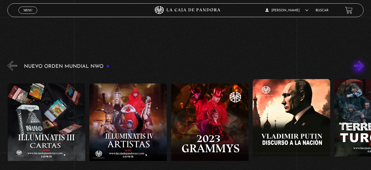
click at [359, 68] on button "»" at bounding box center [359, 66] width 10 height 10
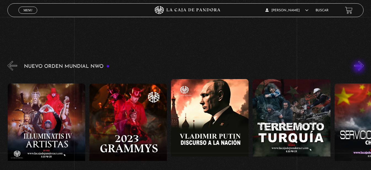
scroll to position [0, 2941]
click at [359, 68] on button "»" at bounding box center [359, 66] width 10 height 10
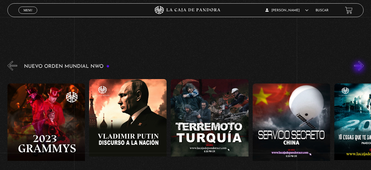
click at [359, 68] on button "»" at bounding box center [359, 66] width 10 height 10
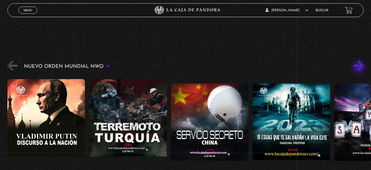
click at [359, 68] on button "»" at bounding box center [359, 66] width 10 height 10
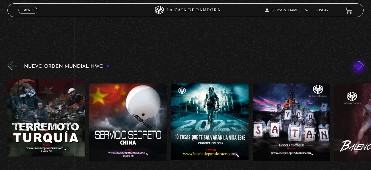
click at [359, 68] on button "»" at bounding box center [359, 66] width 10 height 10
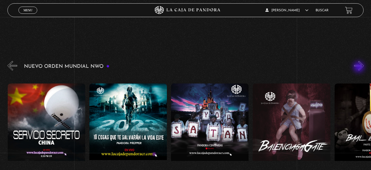
scroll to position [0, 3267]
click at [359, 68] on button "»" at bounding box center [359, 66] width 10 height 10
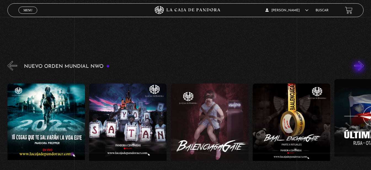
click at [359, 68] on button "»" at bounding box center [359, 66] width 10 height 10
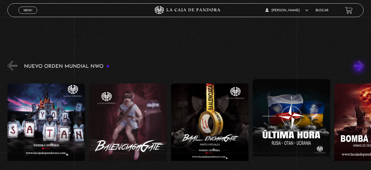
click at [359, 68] on button "»" at bounding box center [359, 66] width 10 height 10
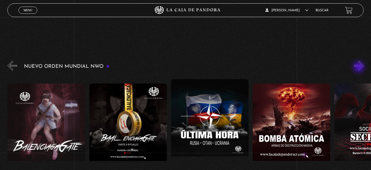
click at [359, 68] on button "»" at bounding box center [359, 66] width 10 height 10
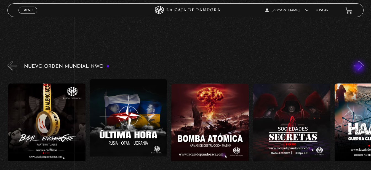
click at [359, 68] on button "»" at bounding box center [359, 66] width 10 height 10
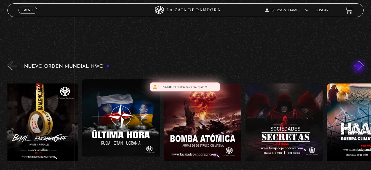
click at [359, 68] on button "»" at bounding box center [359, 66] width 10 height 10
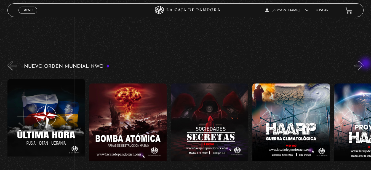
click at [364, 65] on button "»" at bounding box center [359, 66] width 10 height 10
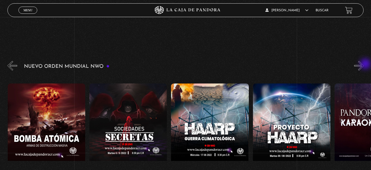
click at [364, 65] on button "»" at bounding box center [359, 66] width 10 height 10
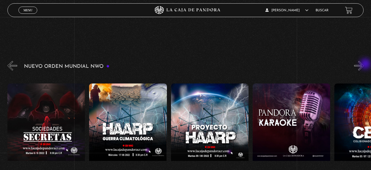
click at [364, 65] on button "»" at bounding box center [359, 66] width 10 height 10
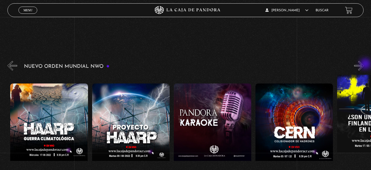
click at [364, 65] on button "»" at bounding box center [359, 66] width 10 height 10
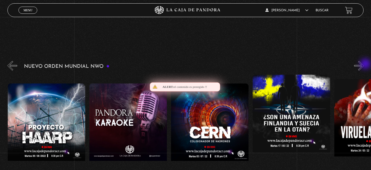
scroll to position [0, 4002]
click at [364, 65] on button "»" at bounding box center [359, 66] width 10 height 10
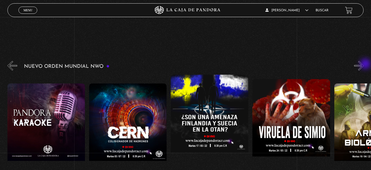
click at [364, 65] on button "»" at bounding box center [359, 66] width 10 height 10
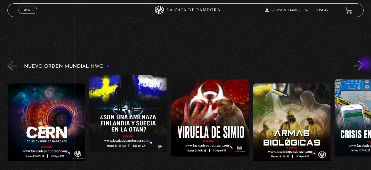
scroll to position [0, 4166]
click at [364, 65] on button "»" at bounding box center [359, 66] width 10 height 10
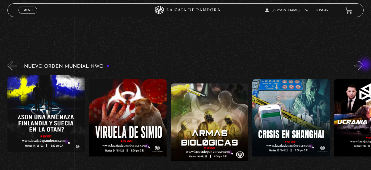
click at [364, 65] on button "»" at bounding box center [359, 66] width 10 height 10
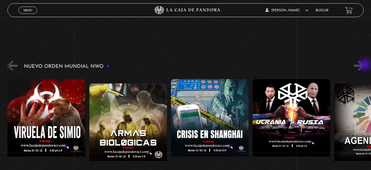
scroll to position [0, 4329]
click at [364, 65] on button "»" at bounding box center [359, 66] width 10 height 10
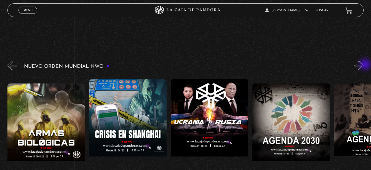
click at [364, 65] on button "»" at bounding box center [359, 66] width 10 height 10
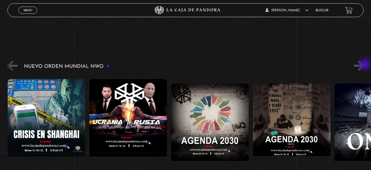
click at [364, 65] on button "»" at bounding box center [359, 66] width 10 height 10
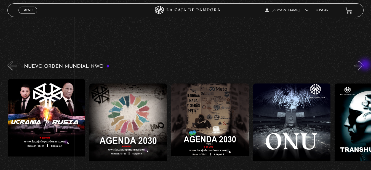
scroll to position [0, 4574]
click at [364, 65] on button "»" at bounding box center [359, 66] width 10 height 10
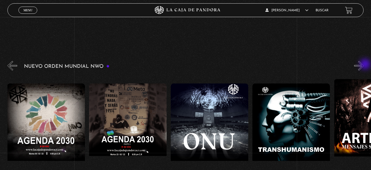
click at [364, 65] on button "»" at bounding box center [359, 66] width 10 height 10
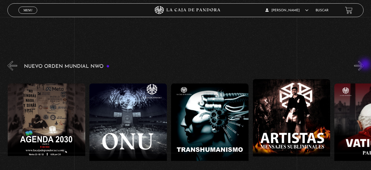
scroll to position [0, 4738]
click at [364, 65] on button "»" at bounding box center [359, 66] width 10 height 10
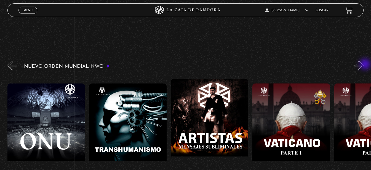
click at [364, 65] on button "»" at bounding box center [359, 66] width 10 height 10
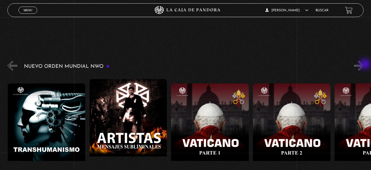
click at [364, 65] on button "»" at bounding box center [359, 66] width 10 height 10
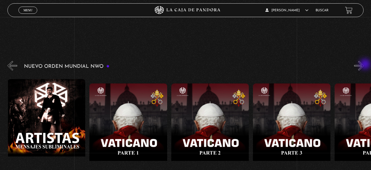
click at [364, 65] on button "»" at bounding box center [359, 66] width 10 height 10
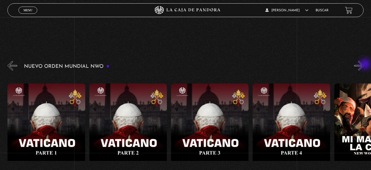
click at [364, 65] on button "»" at bounding box center [359, 66] width 10 height 10
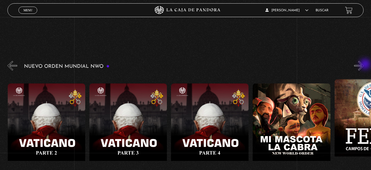
scroll to position [0, 5146]
click at [364, 65] on button "»" at bounding box center [359, 66] width 10 height 10
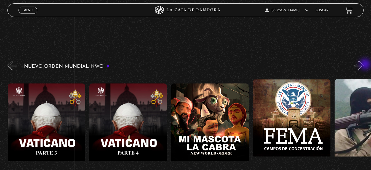
scroll to position [0, 5228]
click at [364, 65] on button "»" at bounding box center [359, 66] width 10 height 10
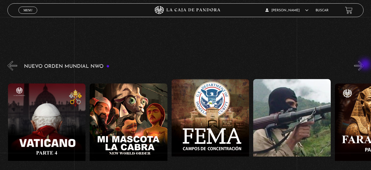
click at [364, 65] on button "»" at bounding box center [359, 66] width 10 height 10
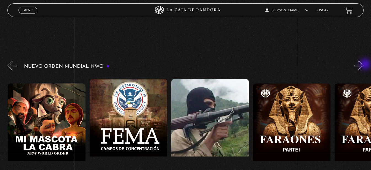
click at [364, 65] on button "»" at bounding box center [359, 66] width 10 height 10
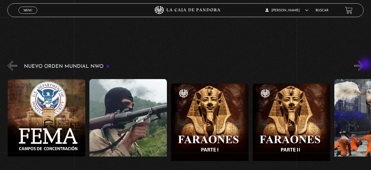
click at [364, 65] on button "»" at bounding box center [359, 66] width 10 height 10
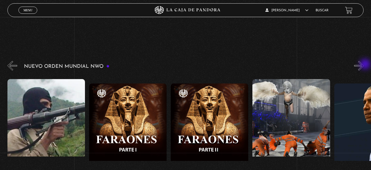
click at [364, 65] on button "»" at bounding box center [359, 66] width 10 height 10
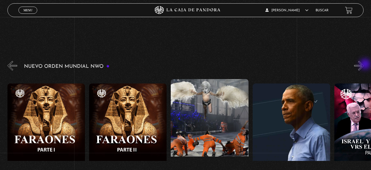
click at [364, 65] on button "»" at bounding box center [359, 66] width 10 height 10
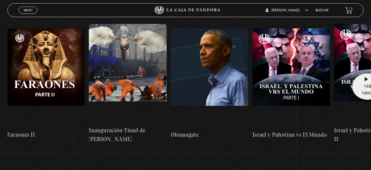
scroll to position [83, 0]
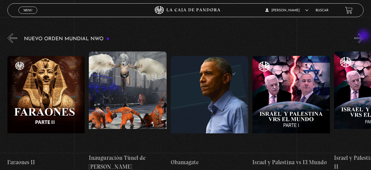
click at [364, 36] on button "»" at bounding box center [359, 38] width 10 height 10
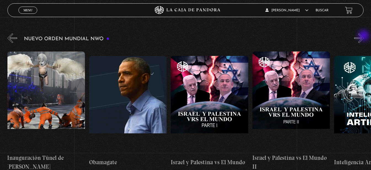
click at [364, 36] on button "»" at bounding box center [359, 38] width 10 height 10
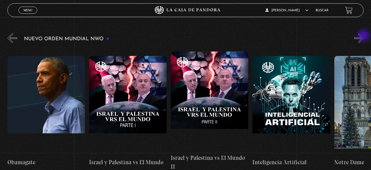
click at [364, 36] on button "»" at bounding box center [359, 38] width 10 height 10
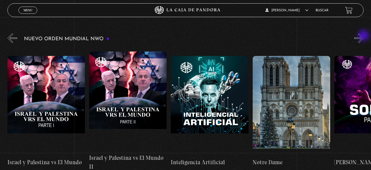
click at [364, 36] on button "»" at bounding box center [359, 38] width 10 height 10
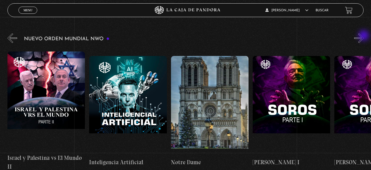
click at [364, 36] on button "»" at bounding box center [359, 38] width 10 height 10
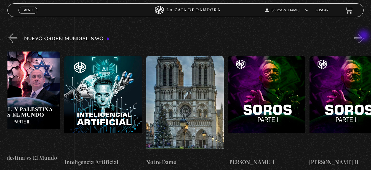
scroll to position [0, 6085]
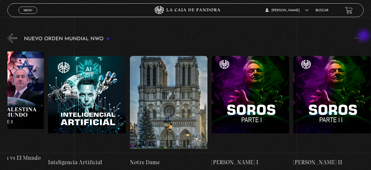
click at [364, 36] on button "»" at bounding box center [359, 38] width 10 height 10
click at [364, 38] on button "»" at bounding box center [359, 38] width 10 height 10
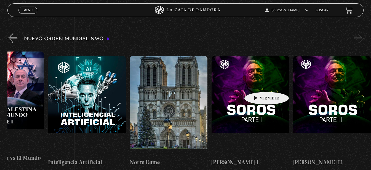
click at [258, 83] on figure at bounding box center [249, 105] width 77 height 99
click at [258, 82] on figure at bounding box center [249, 105] width 77 height 99
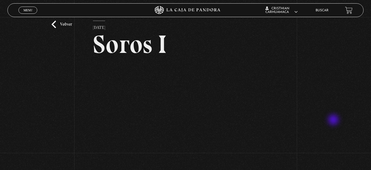
scroll to position [41, 0]
